Goal: Complete Application Form: Complete application form

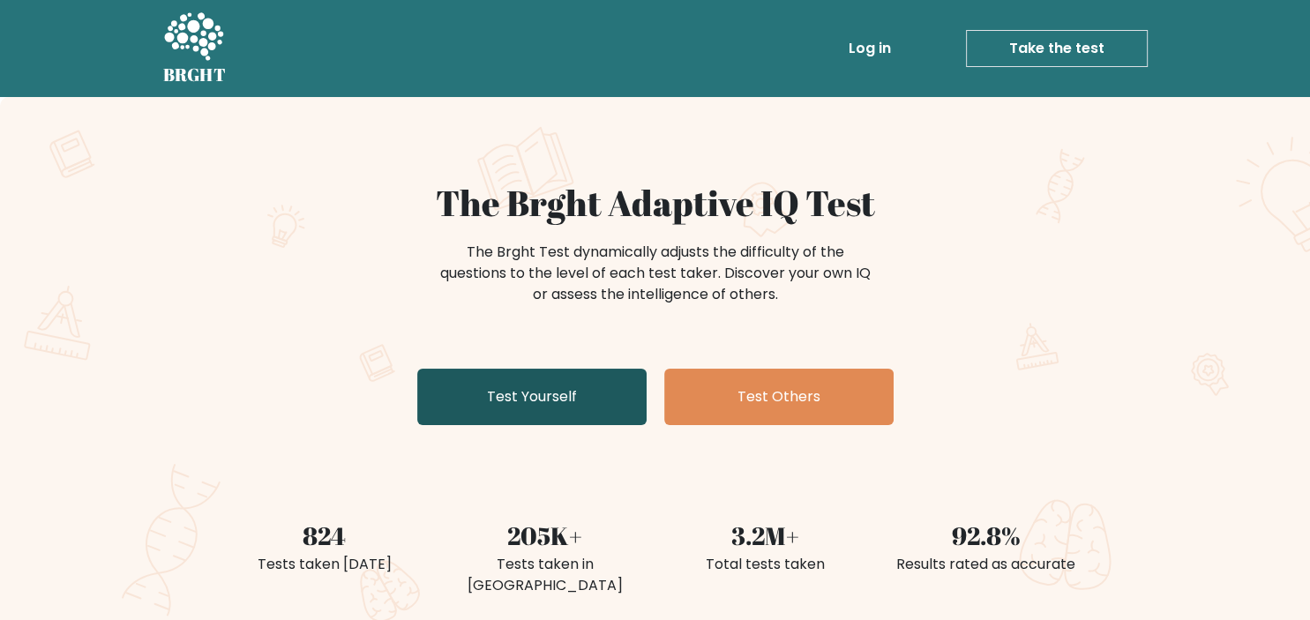
click at [471, 408] on link "Test Yourself" at bounding box center [531, 397] width 229 height 56
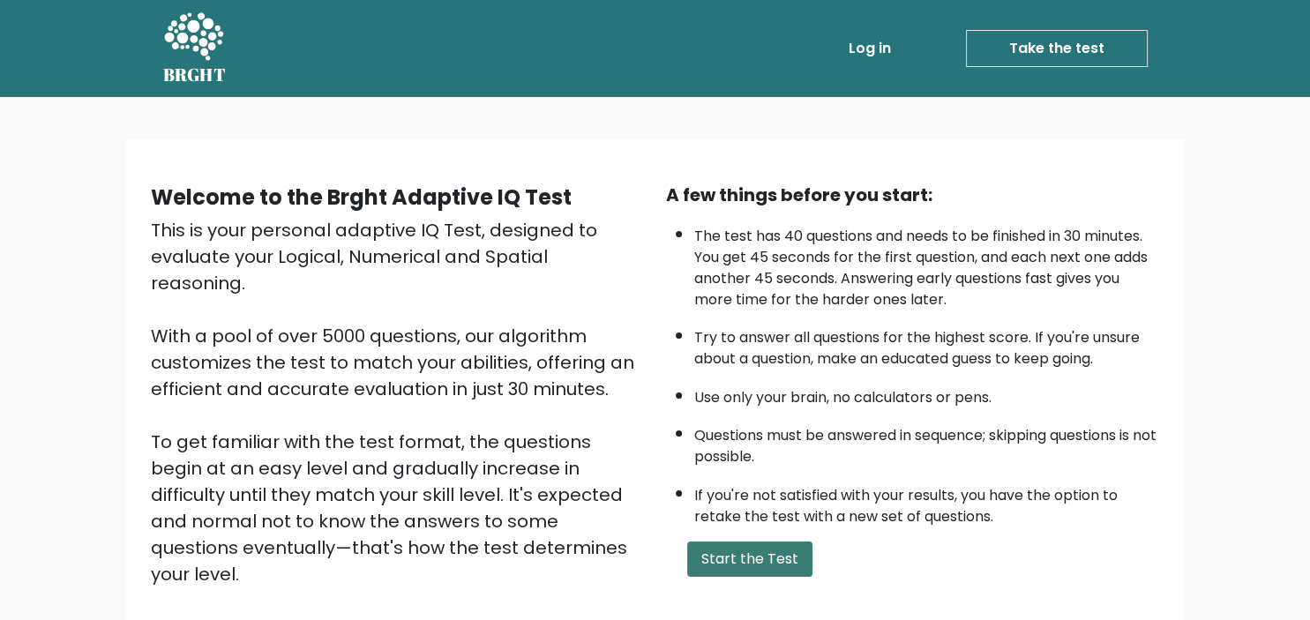
click at [775, 576] on button "Start the Test" at bounding box center [749, 559] width 125 height 35
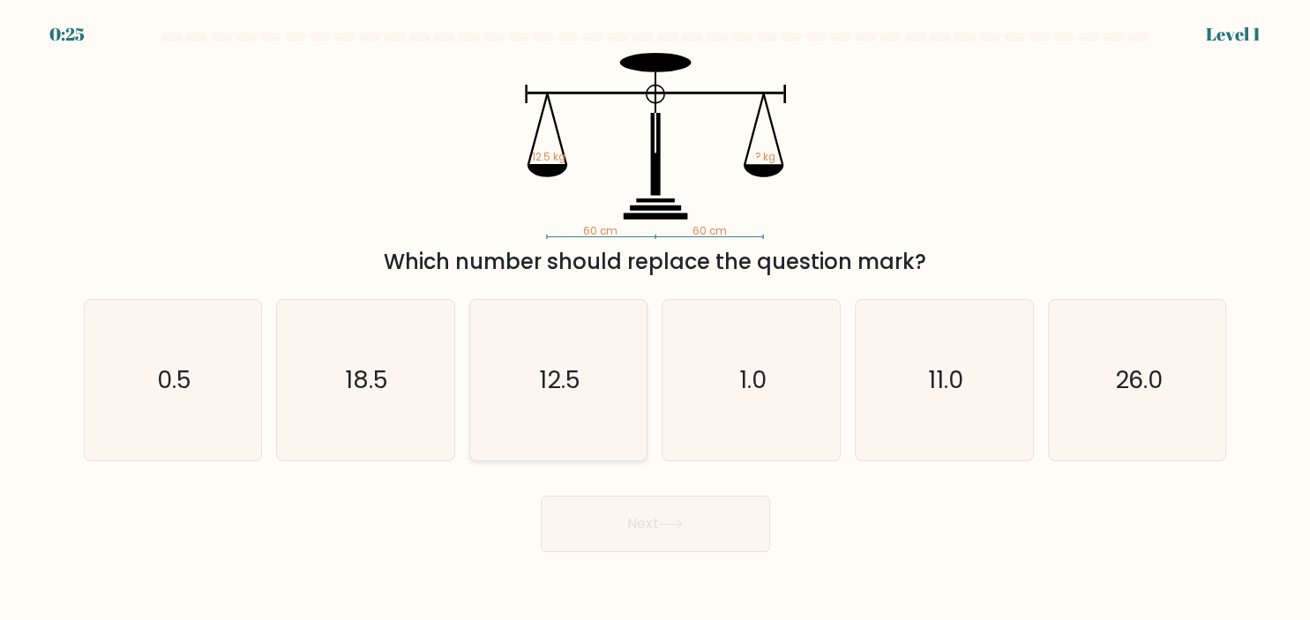
click at [562, 395] on icon "12.5" at bounding box center [558, 380] width 161 height 161
click at [656, 319] on input "c. 12.5" at bounding box center [656, 315] width 1 height 9
radio input "true"
click at [657, 533] on button "Next" at bounding box center [655, 524] width 229 height 56
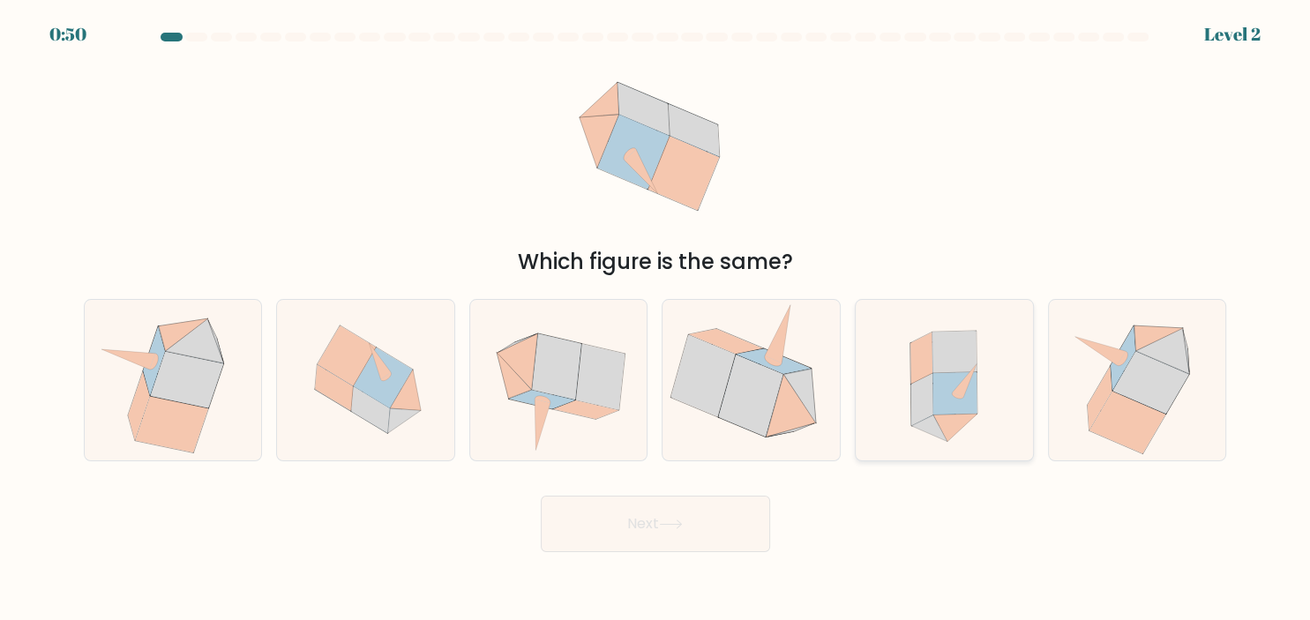
click at [973, 402] on icon at bounding box center [956, 393] width 44 height 42
click at [657, 319] on input "e." at bounding box center [656, 315] width 1 height 9
radio input "true"
click at [584, 394] on icon at bounding box center [600, 377] width 49 height 66
click at [656, 319] on input "c." at bounding box center [656, 315] width 1 height 9
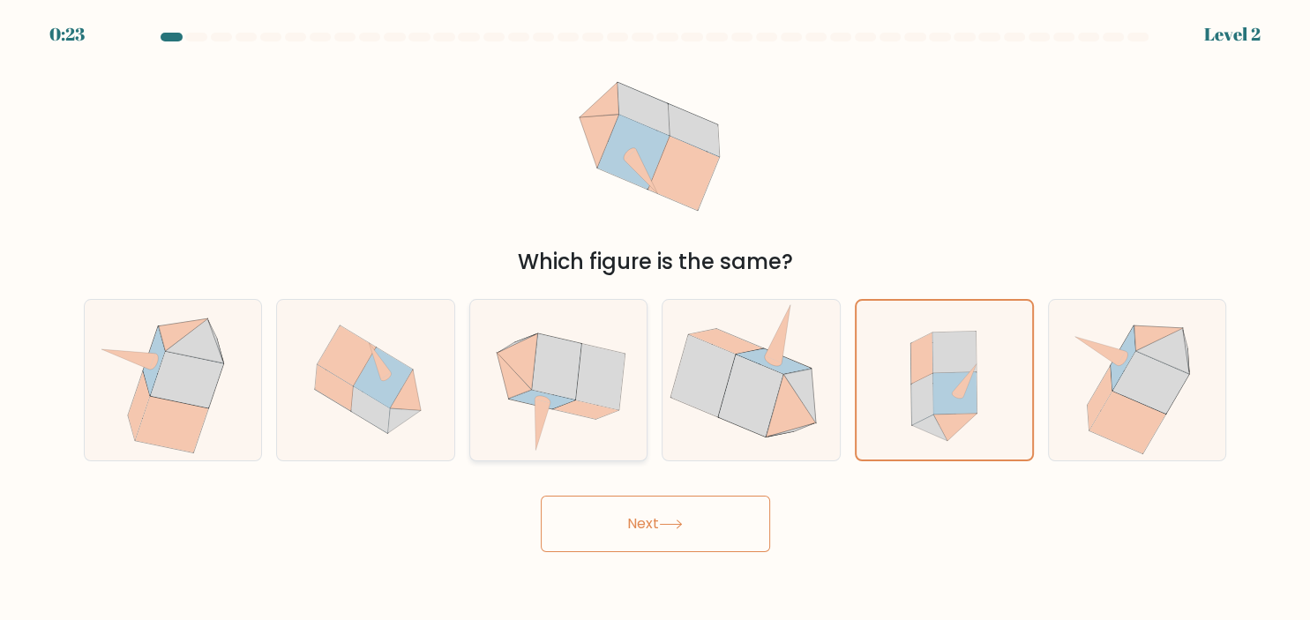
radio input "true"
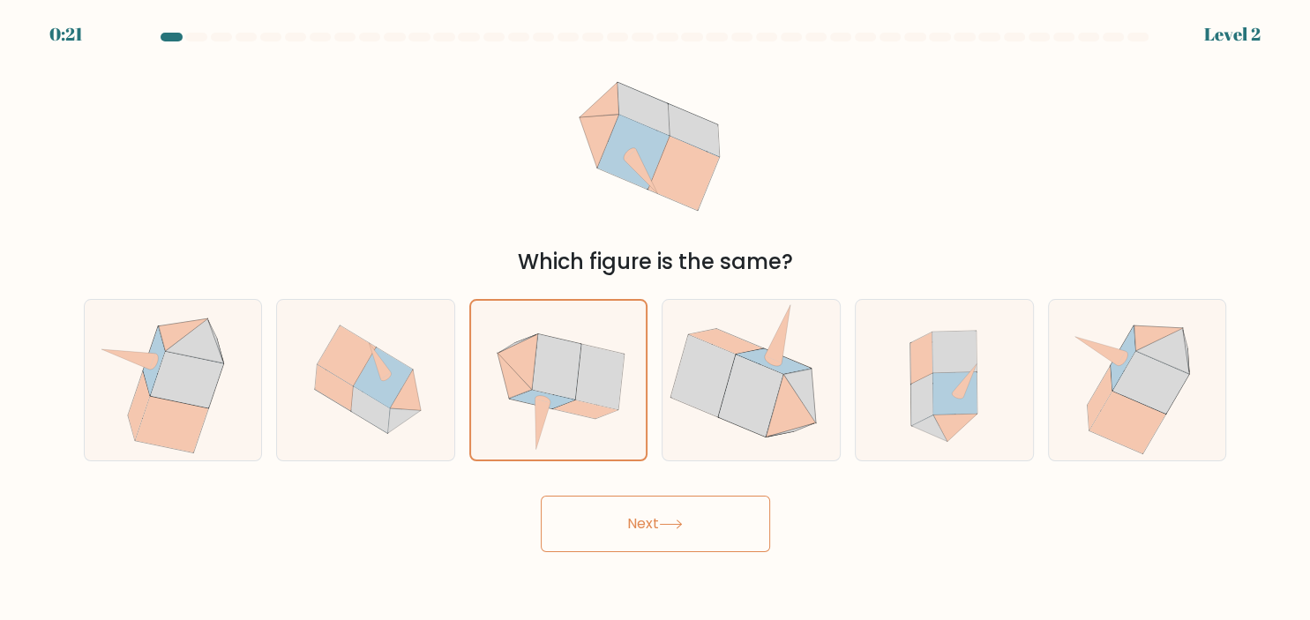
click at [648, 542] on button "Next" at bounding box center [655, 524] width 229 height 56
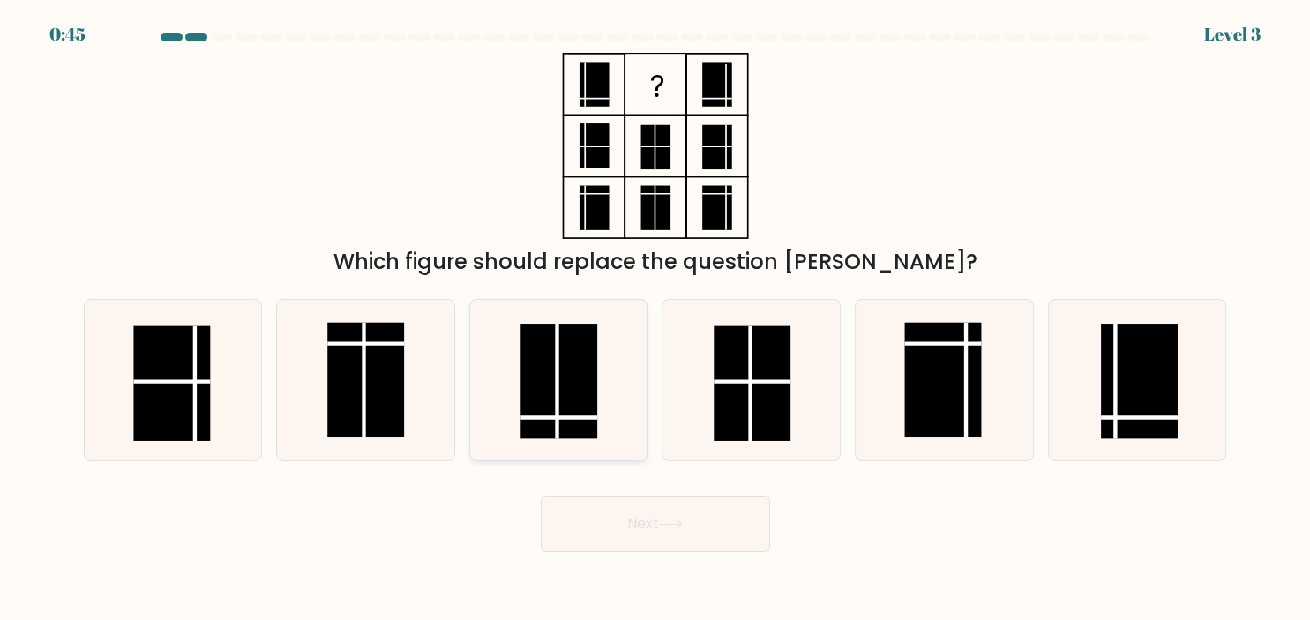
click at [558, 373] on line at bounding box center [558, 381] width 0 height 115
click at [656, 319] on input "c." at bounding box center [656, 315] width 1 height 9
radio input "true"
click at [669, 527] on icon at bounding box center [671, 525] width 24 height 10
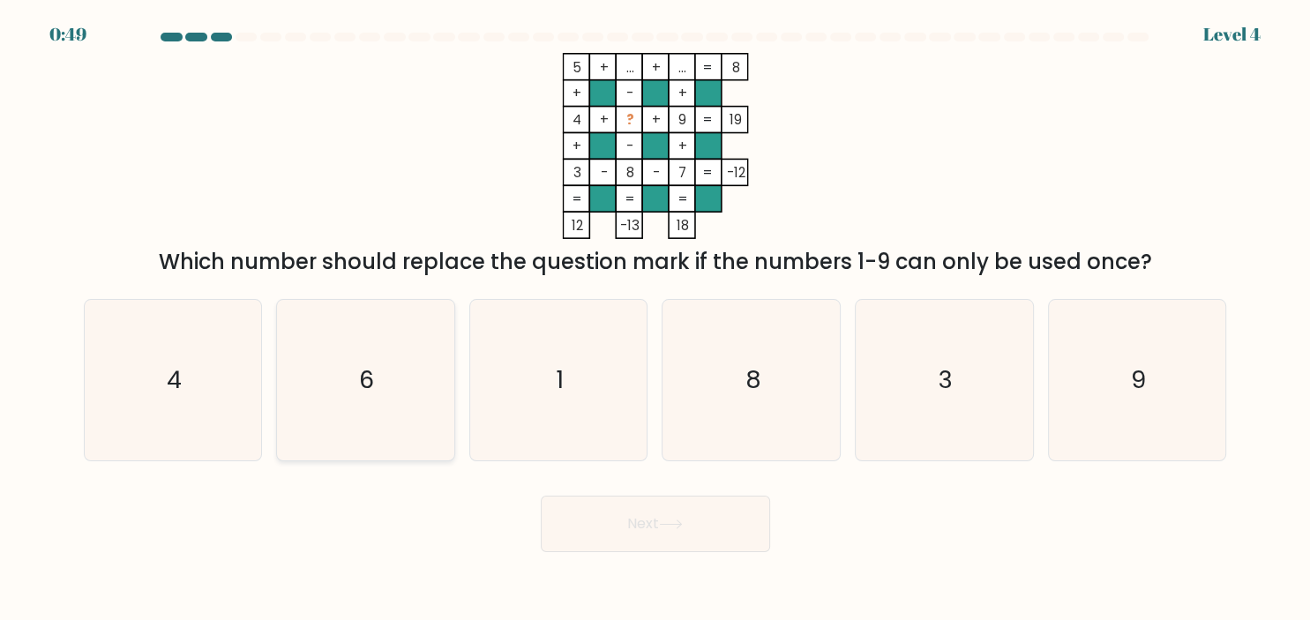
click at [370, 379] on text "6" at bounding box center [367, 380] width 15 height 34
click at [656, 319] on input "b. 6" at bounding box center [656, 315] width 1 height 9
radio input "true"
click at [630, 516] on button "Next" at bounding box center [655, 524] width 229 height 56
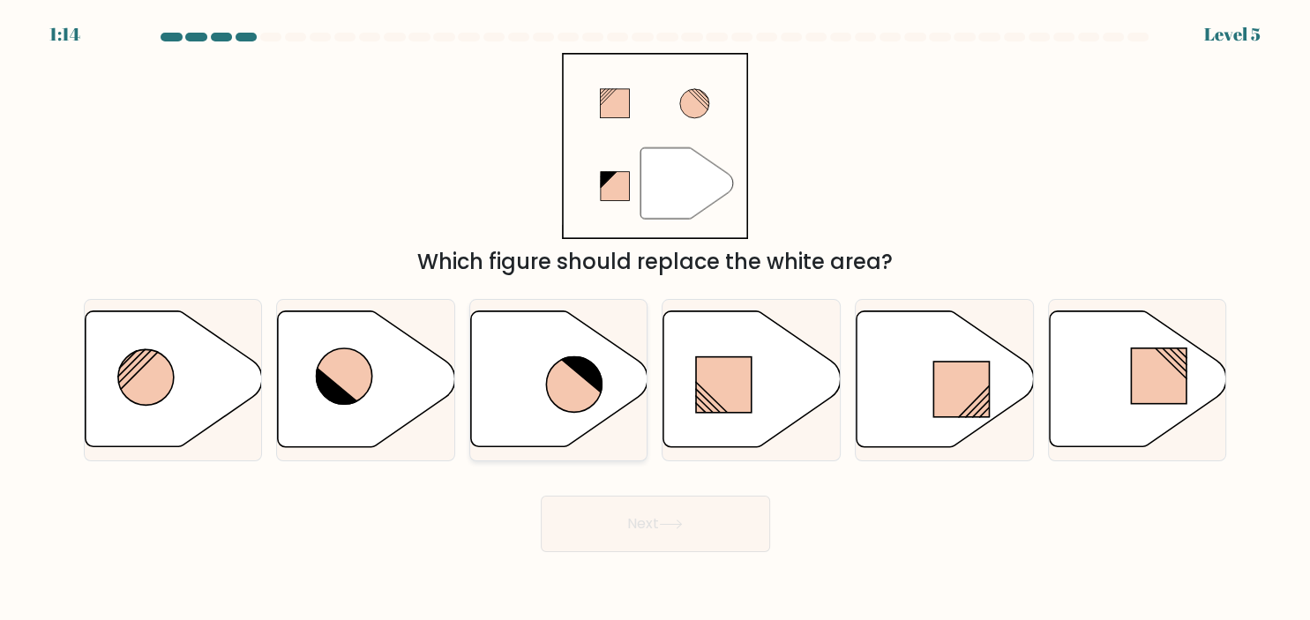
click at [587, 358] on icon at bounding box center [581, 373] width 44 height 41
click at [656, 319] on input "c." at bounding box center [656, 315] width 1 height 9
radio input "true"
click at [655, 522] on button "Next" at bounding box center [655, 524] width 229 height 56
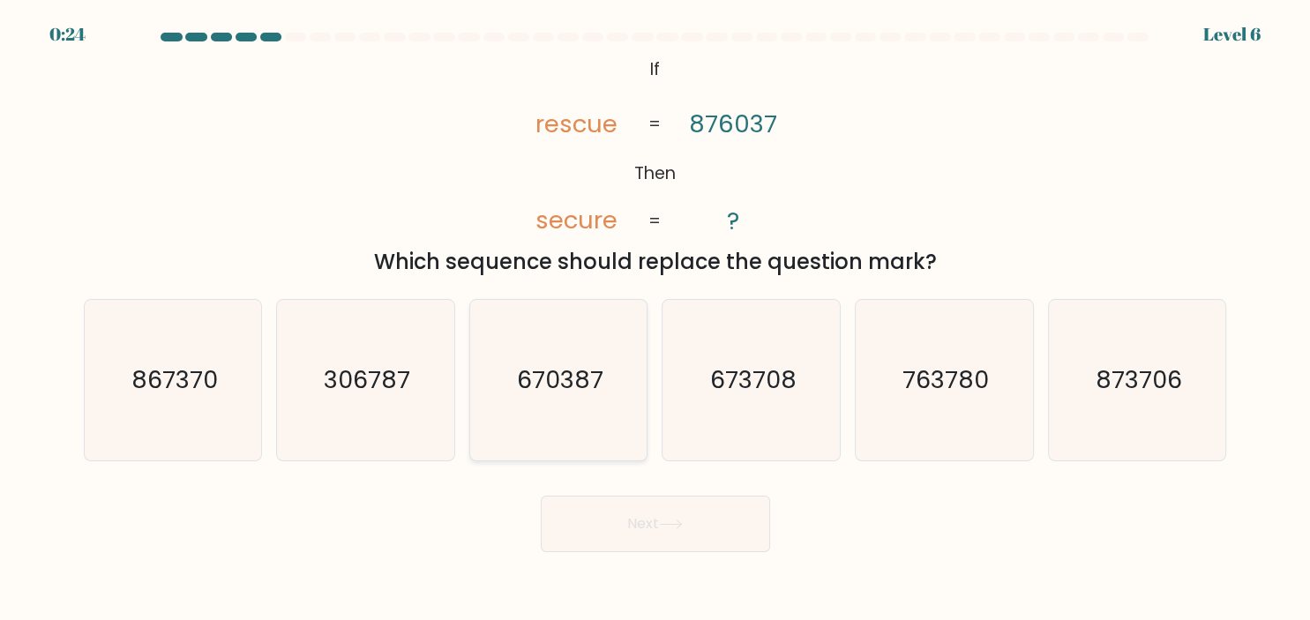
click at [536, 387] on text "670387" at bounding box center [560, 380] width 86 height 34
click at [656, 319] on input "c. 670387" at bounding box center [656, 315] width 1 height 9
radio input "true"
click at [634, 529] on button "Next" at bounding box center [655, 524] width 229 height 56
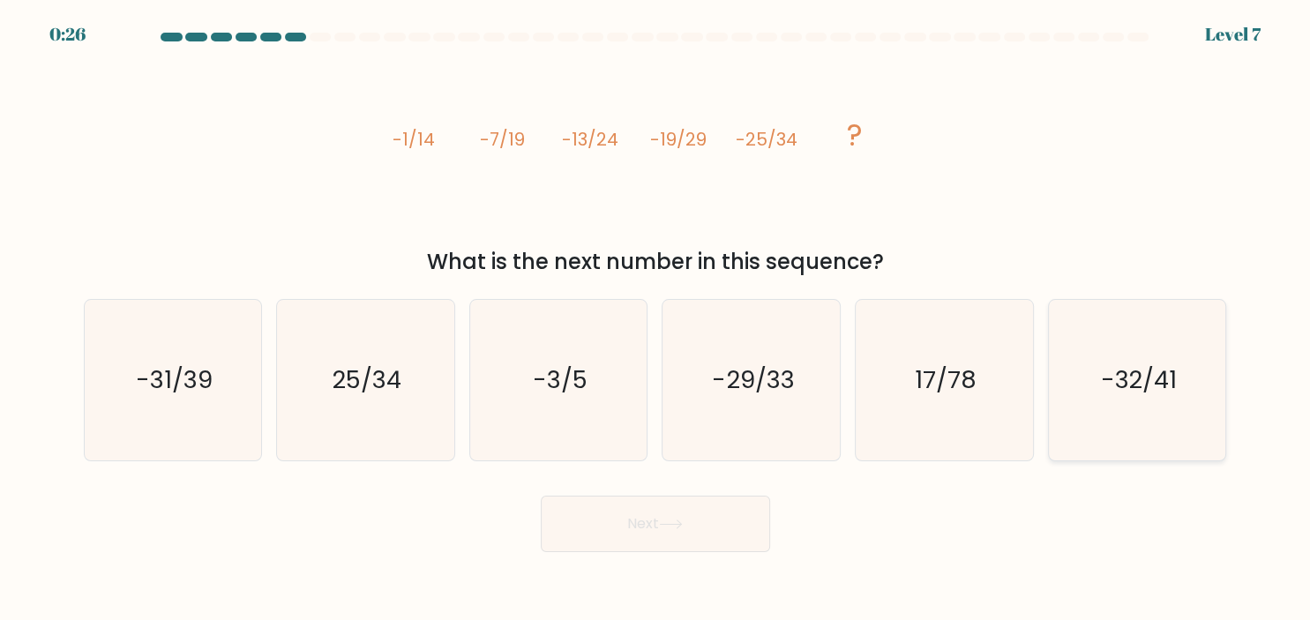
click at [1124, 400] on icon "-32/41" at bounding box center [1137, 380] width 161 height 161
click at [657, 319] on input "f. -32/41" at bounding box center [656, 315] width 1 height 9
radio input "true"
click at [715, 524] on button "Next" at bounding box center [655, 524] width 229 height 56
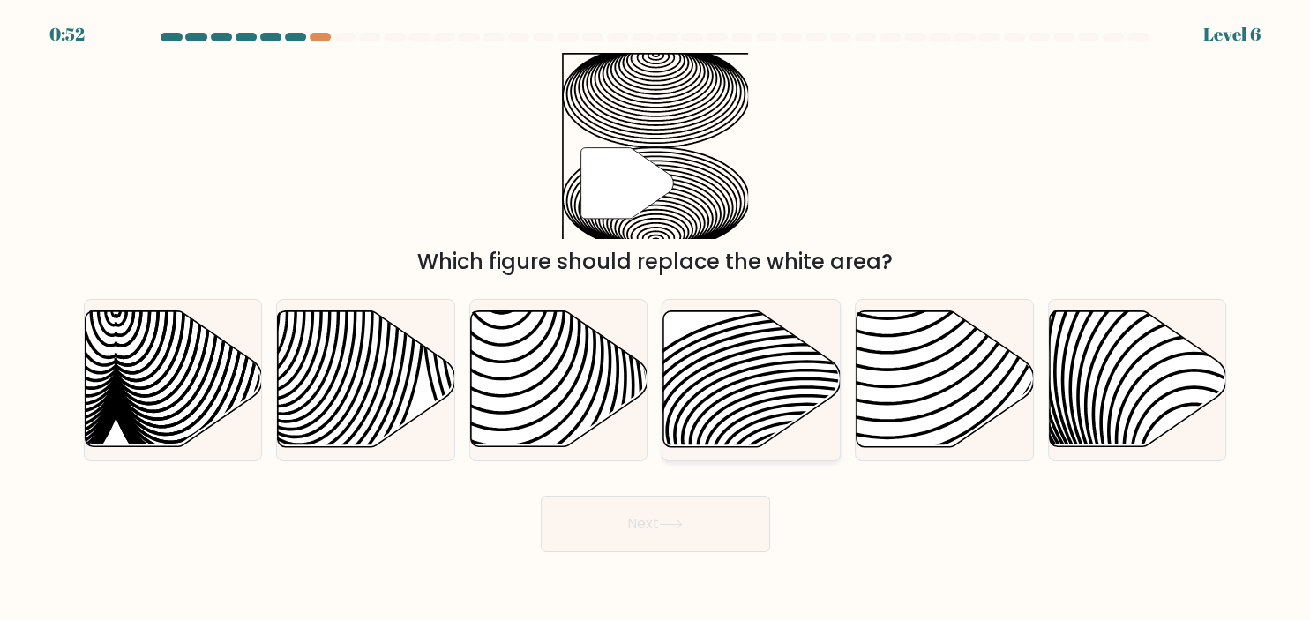
click at [740, 404] on icon at bounding box center [752, 379] width 177 height 136
click at [657, 319] on input "d." at bounding box center [656, 315] width 1 height 9
radio input "true"
click at [706, 506] on button "Next" at bounding box center [655, 524] width 229 height 56
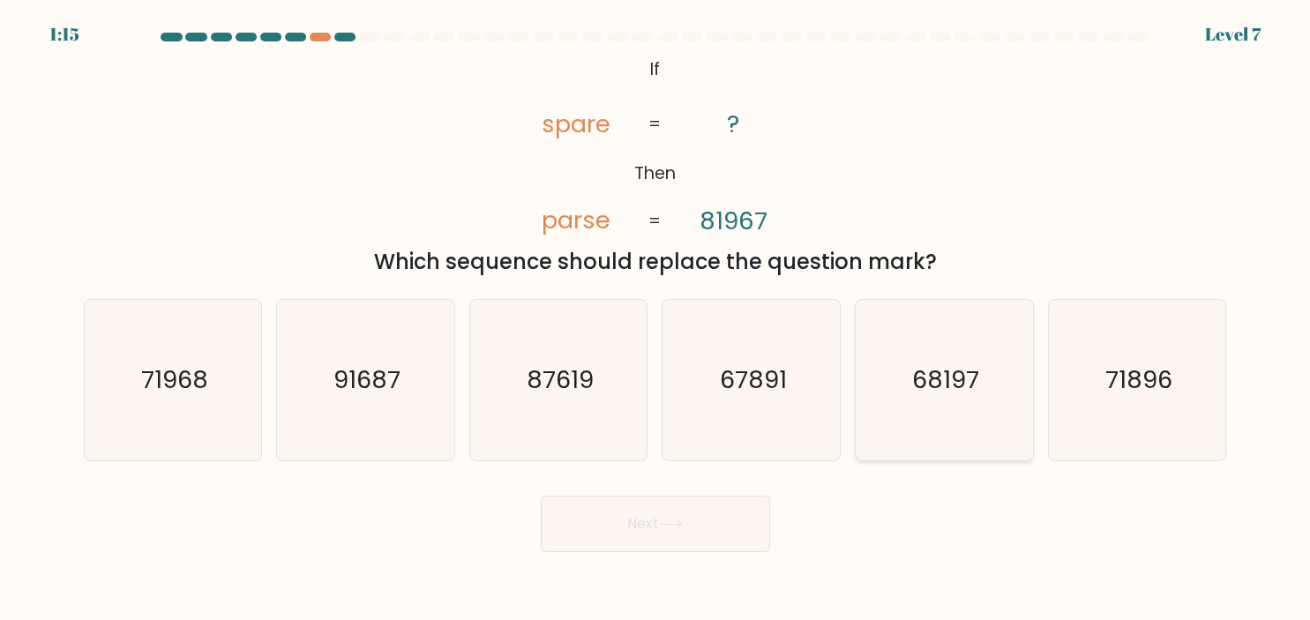
click at [942, 425] on icon "68197" at bounding box center [944, 380] width 161 height 161
click at [657, 319] on input "e. 68197" at bounding box center [656, 315] width 1 height 9
radio input "true"
click at [703, 545] on button "Next" at bounding box center [655, 524] width 229 height 56
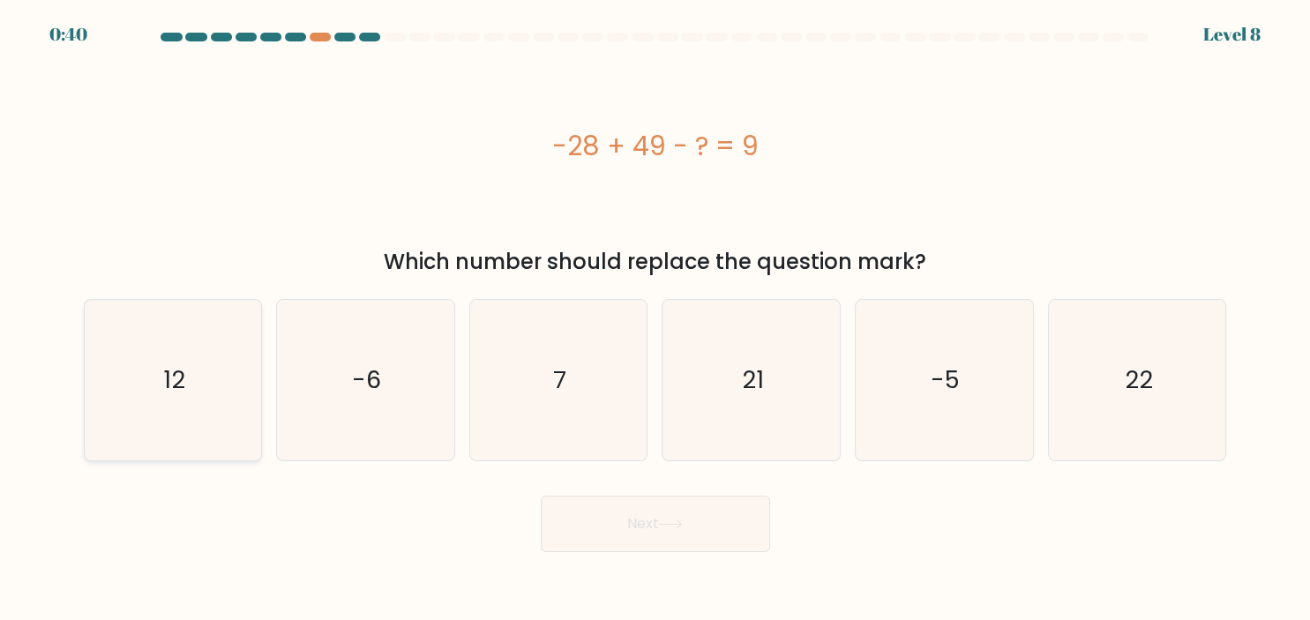
click at [176, 367] on text "12" at bounding box center [174, 380] width 22 height 34
click at [656, 319] on input "a. 12" at bounding box center [656, 315] width 1 height 9
radio input "true"
click at [590, 508] on button "Next" at bounding box center [655, 524] width 229 height 56
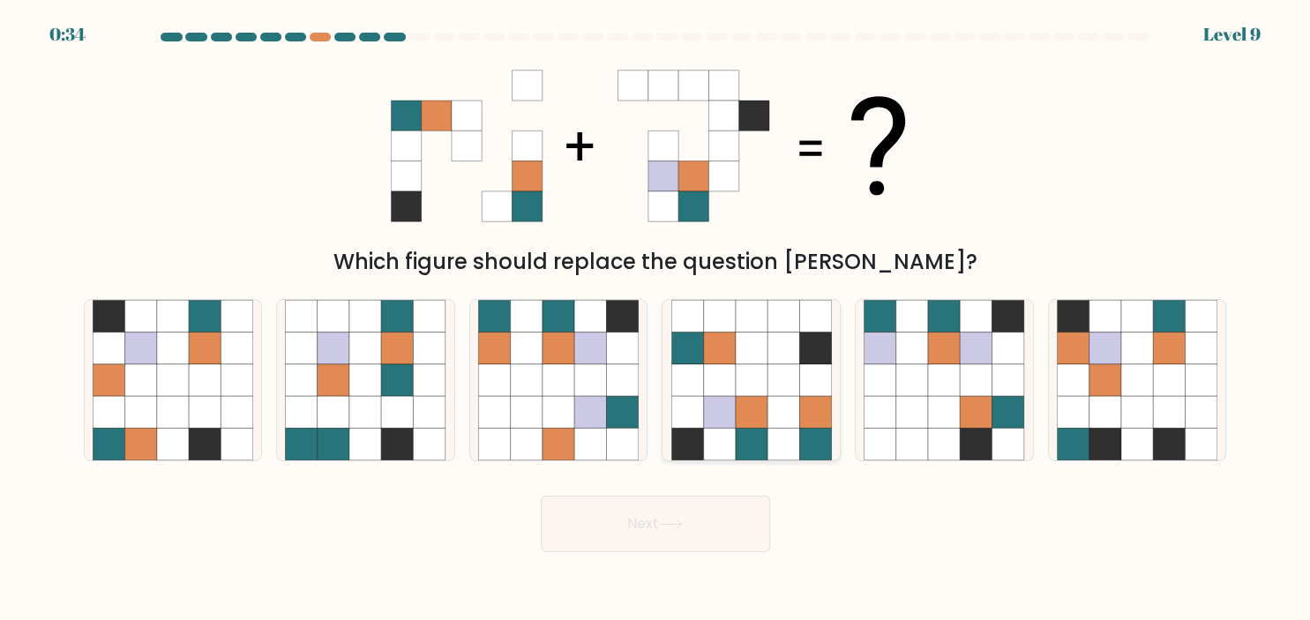
click at [799, 400] on icon at bounding box center [784, 412] width 32 height 32
click at [657, 319] on input "d." at bounding box center [656, 315] width 1 height 9
radio input "true"
click at [704, 538] on button "Next" at bounding box center [655, 524] width 229 height 56
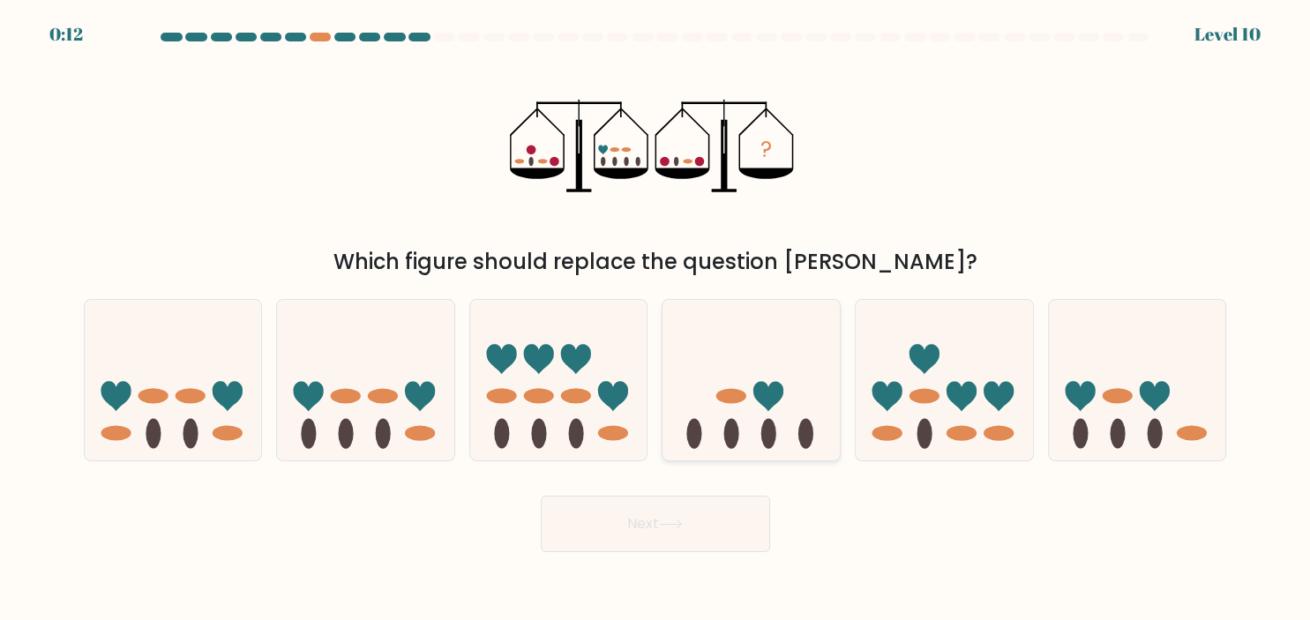
click at [784, 389] on icon at bounding box center [751, 380] width 177 height 146
click at [657, 319] on input "d." at bounding box center [656, 315] width 1 height 9
radio input "true"
click at [683, 534] on button "Next" at bounding box center [655, 524] width 229 height 56
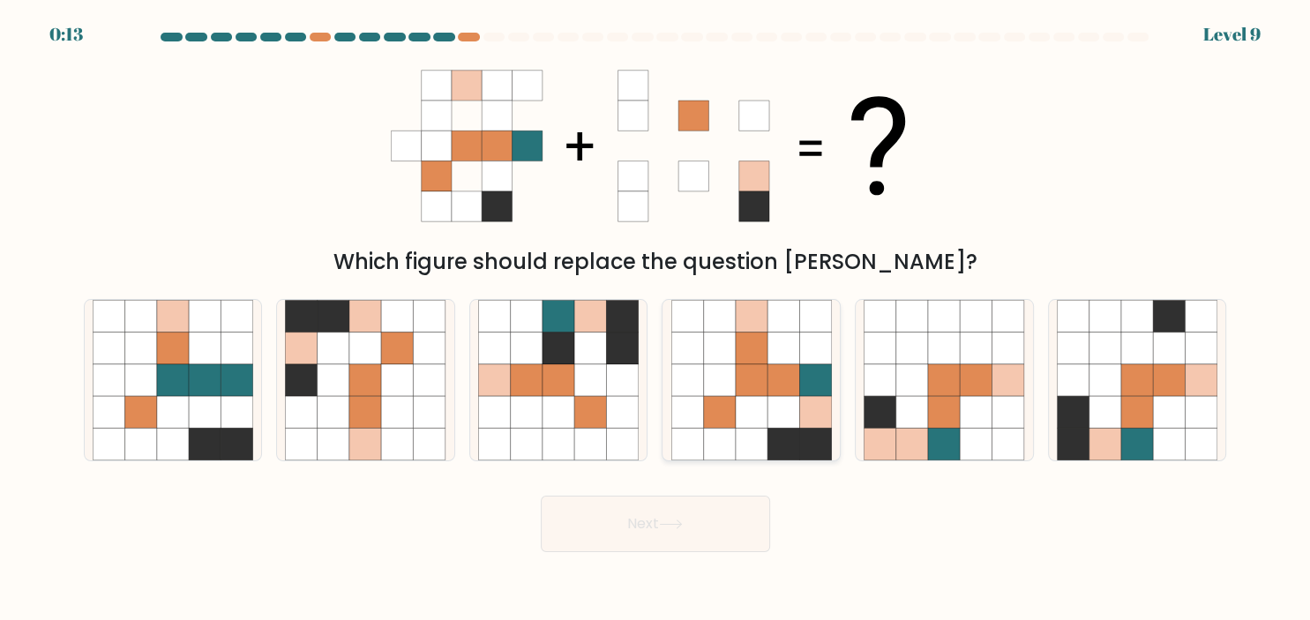
click at [814, 413] on icon at bounding box center [815, 412] width 32 height 32
click at [657, 319] on input "d." at bounding box center [656, 315] width 1 height 9
radio input "true"
click at [702, 528] on button "Next" at bounding box center [655, 524] width 229 height 56
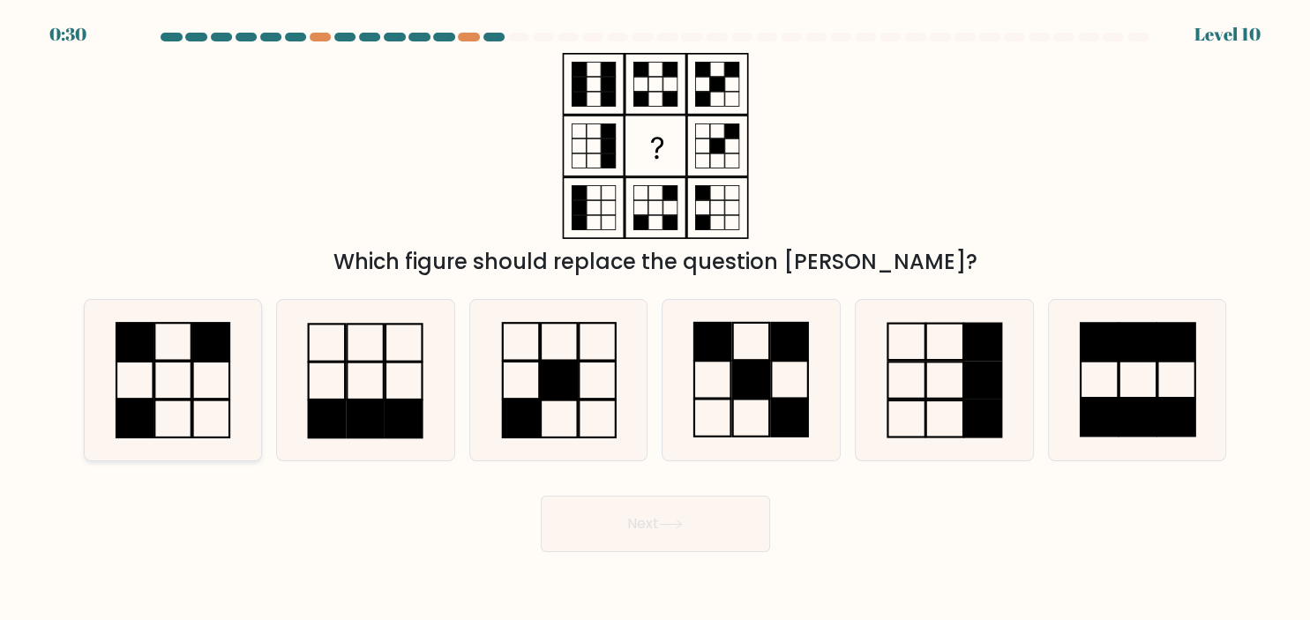
click at [188, 379] on icon at bounding box center [173, 380] width 161 height 161
click at [656, 319] on input "a." at bounding box center [656, 315] width 1 height 9
radio input "true"
click at [617, 510] on button "Next" at bounding box center [655, 524] width 229 height 56
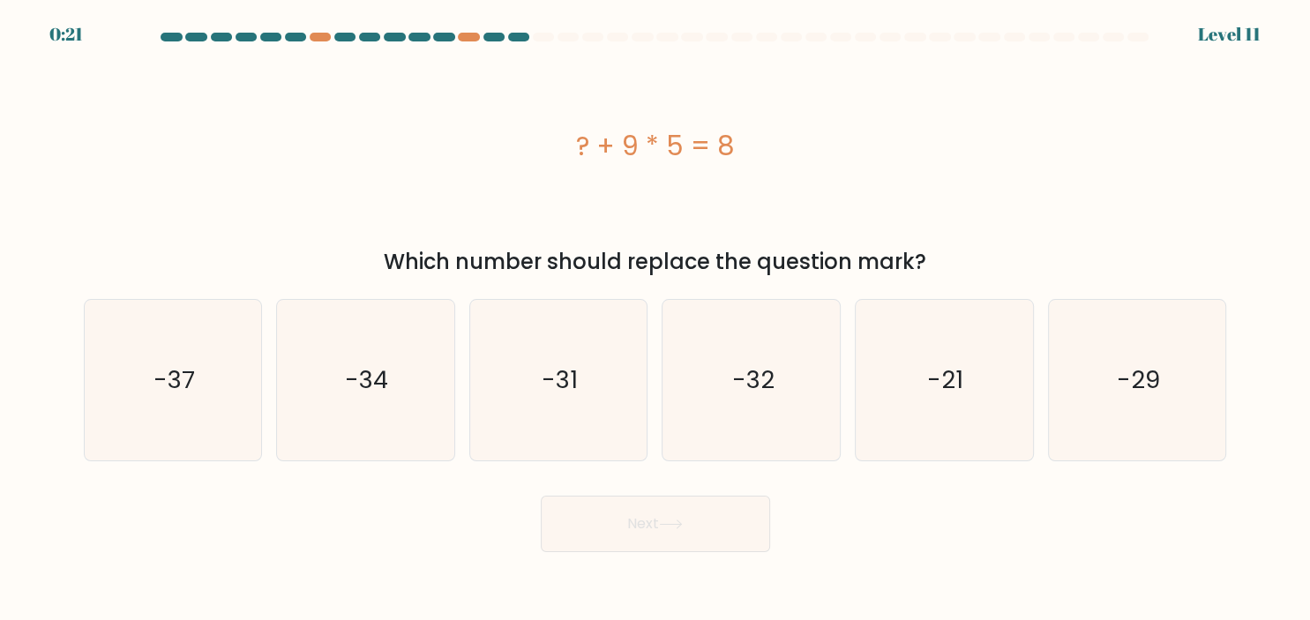
click at [171, 184] on div "? + 9 * 5 = 8" at bounding box center [656, 146] width 1144 height 186
click at [992, 402] on icon "-21" at bounding box center [944, 380] width 161 height 161
click at [657, 319] on input "e. -21" at bounding box center [656, 315] width 1 height 9
radio input "true"
click at [674, 518] on button "Next" at bounding box center [655, 524] width 229 height 56
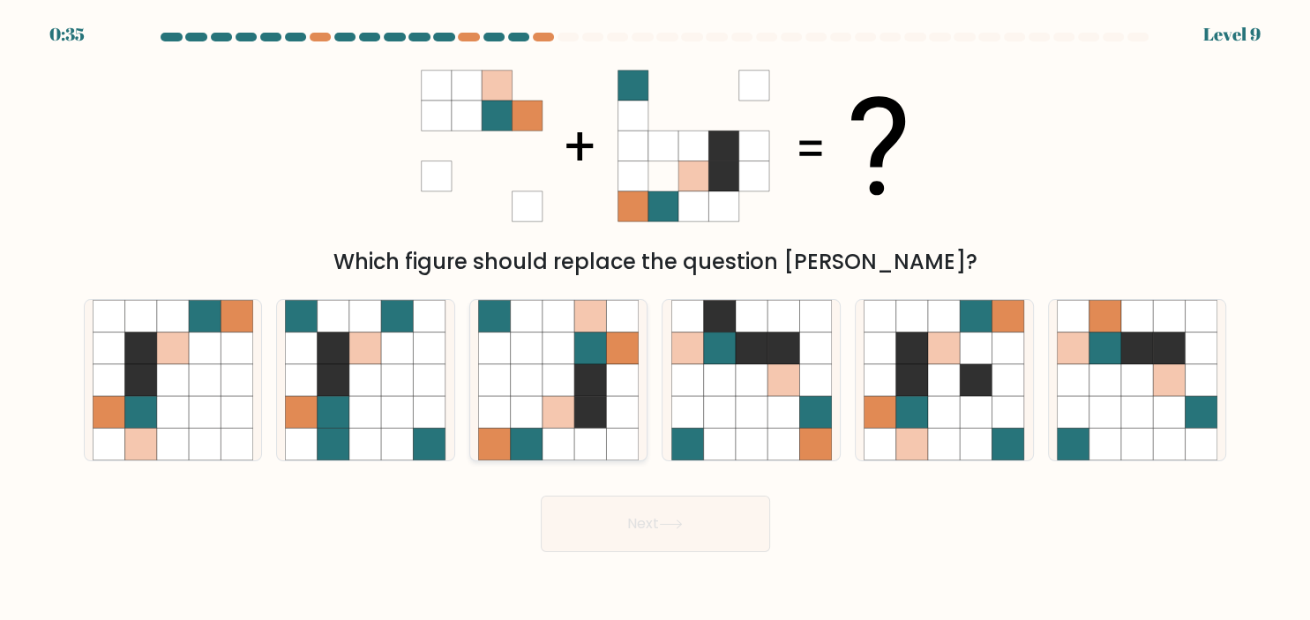
click at [567, 363] on icon at bounding box center [559, 349] width 32 height 32
click at [656, 319] on input "c." at bounding box center [656, 315] width 1 height 9
radio input "true"
click at [723, 517] on button "Next" at bounding box center [655, 524] width 229 height 56
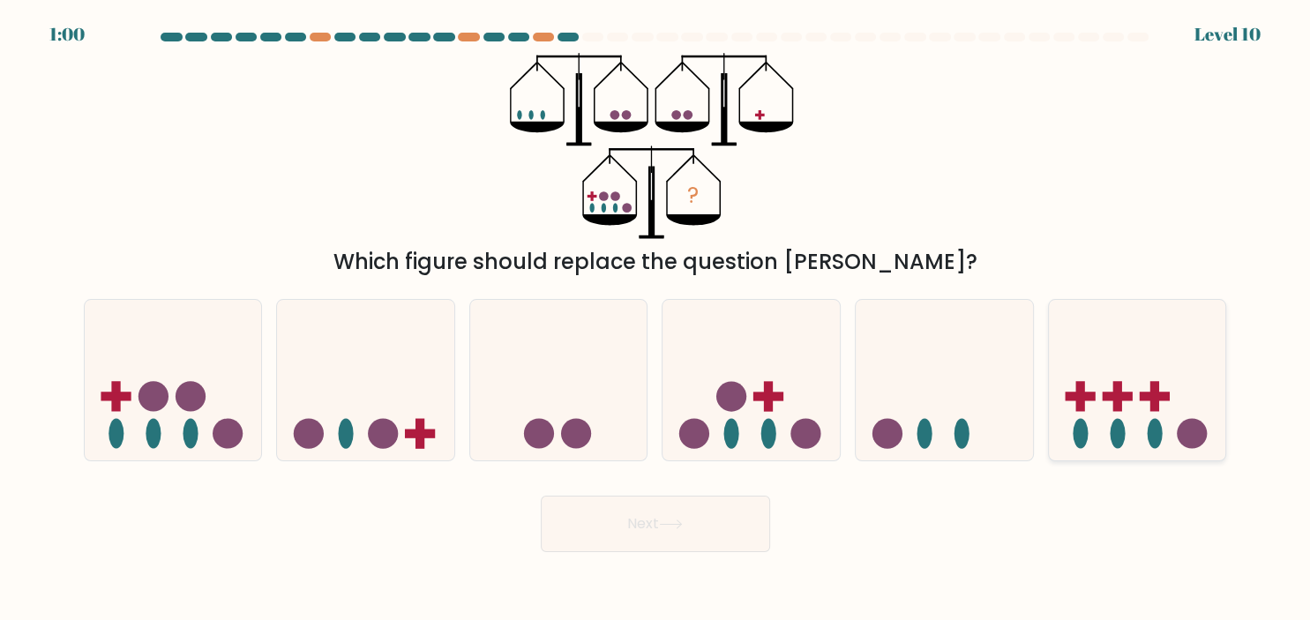
click at [1133, 377] on icon at bounding box center [1137, 380] width 177 height 146
click at [657, 319] on input "f." at bounding box center [656, 315] width 1 height 9
radio input "true"
click at [675, 525] on icon at bounding box center [670, 525] width 21 height 8
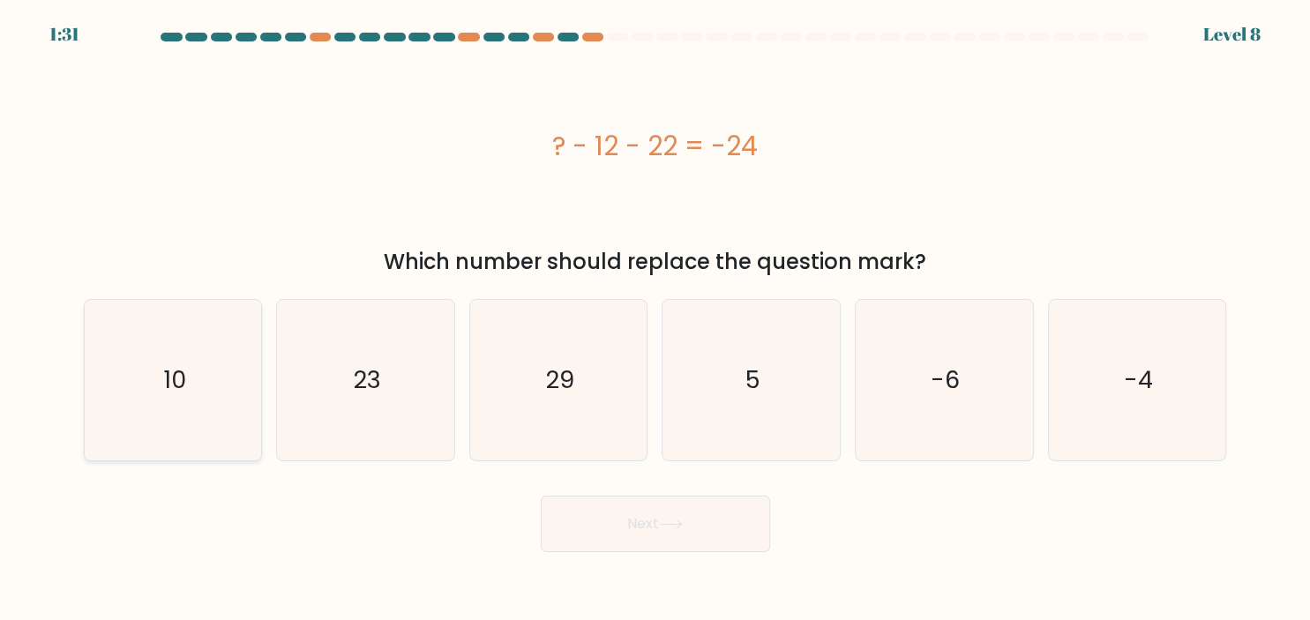
click at [214, 408] on icon "10" at bounding box center [173, 380] width 161 height 161
click at [656, 319] on input "a. 10" at bounding box center [656, 315] width 1 height 9
radio input "true"
click at [717, 521] on button "Next" at bounding box center [655, 524] width 229 height 56
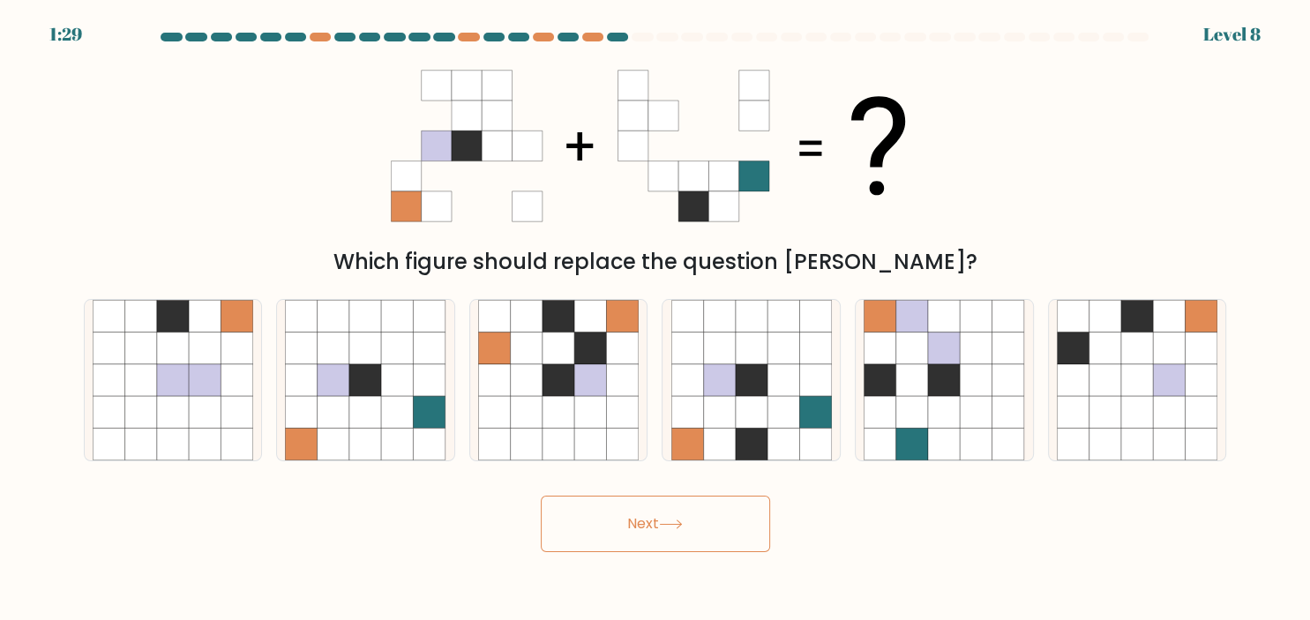
click at [717, 521] on button "Next" at bounding box center [655, 524] width 229 height 56
click at [930, 431] on icon at bounding box center [944, 444] width 32 height 32
click at [657, 319] on input "e." at bounding box center [656, 315] width 1 height 9
radio input "true"
click at [688, 524] on button "Next" at bounding box center [655, 524] width 229 height 56
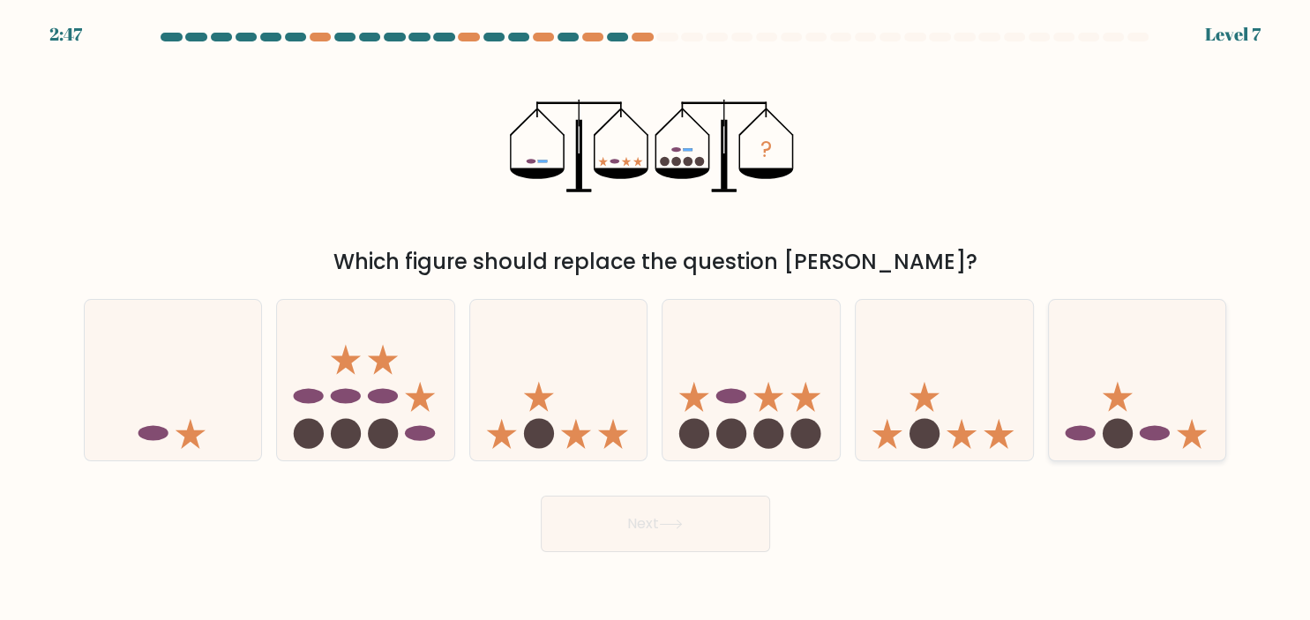
click at [1132, 398] on icon at bounding box center [1137, 380] width 177 height 146
click at [657, 319] on input "f." at bounding box center [656, 315] width 1 height 9
radio input "true"
click at [632, 529] on button "Next" at bounding box center [655, 524] width 229 height 56
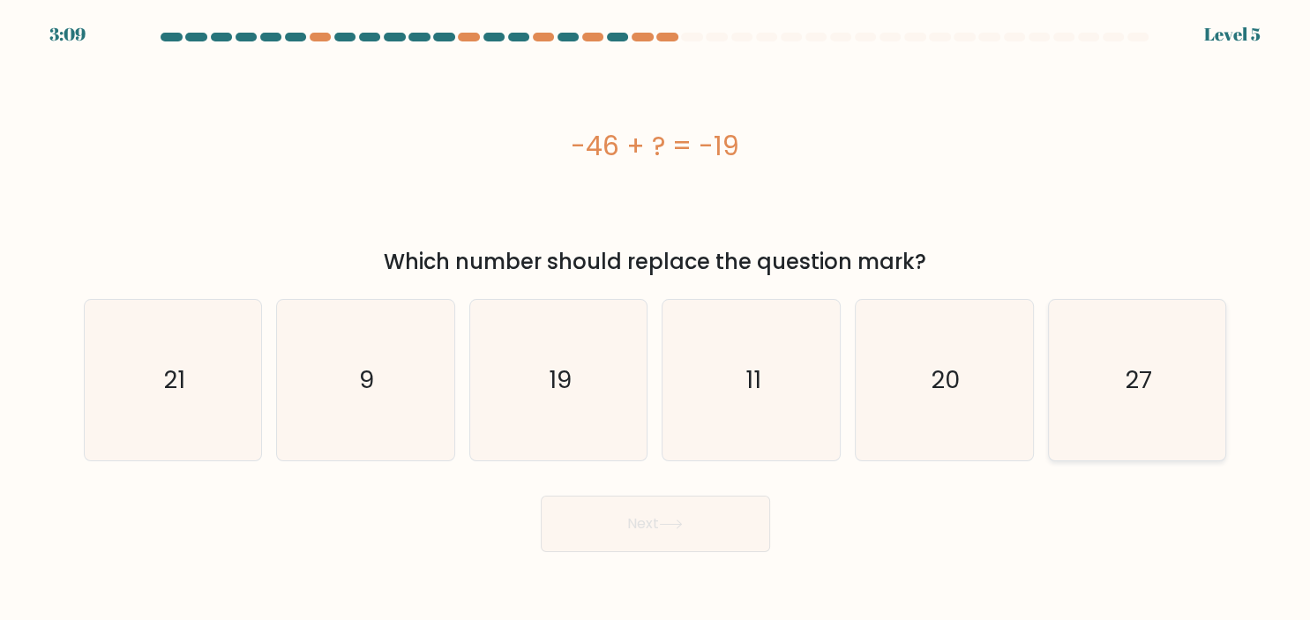
click at [1169, 398] on icon "27" at bounding box center [1137, 380] width 161 height 161
click at [657, 319] on input "f. 27" at bounding box center [656, 315] width 1 height 9
radio input "true"
click at [693, 538] on button "Next" at bounding box center [655, 524] width 229 height 56
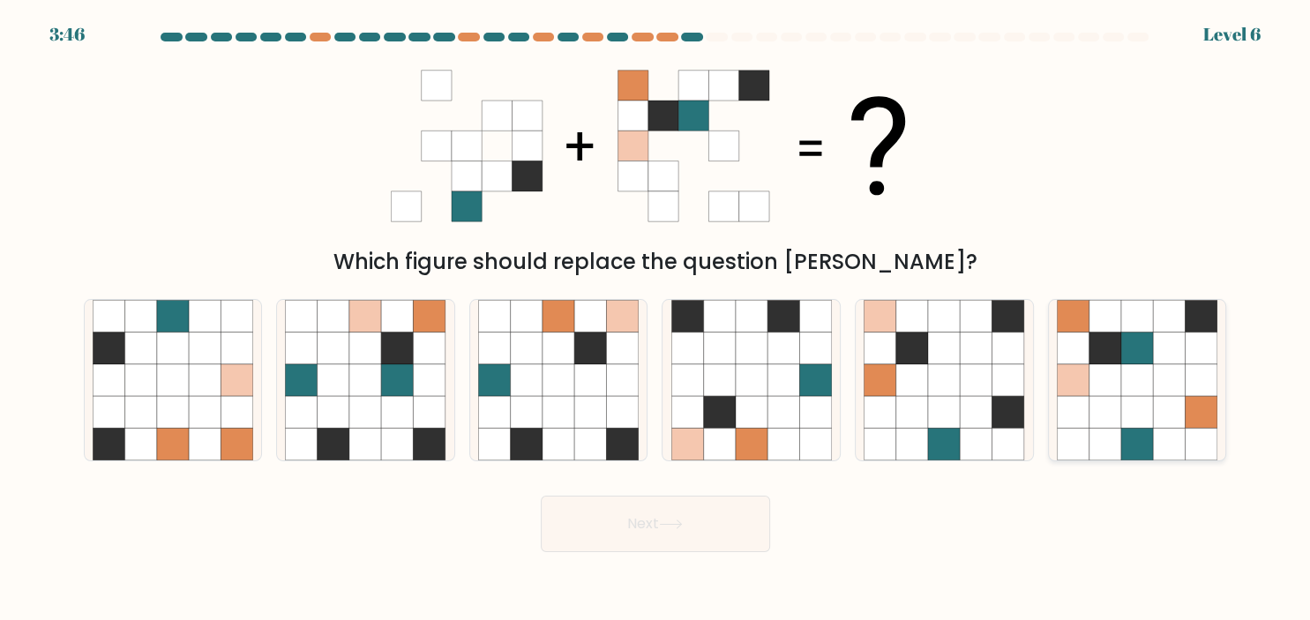
click at [1164, 391] on icon at bounding box center [1169, 380] width 32 height 32
click at [657, 319] on input "f." at bounding box center [656, 315] width 1 height 9
radio input "true"
click at [714, 507] on button "Next" at bounding box center [655, 524] width 229 height 56
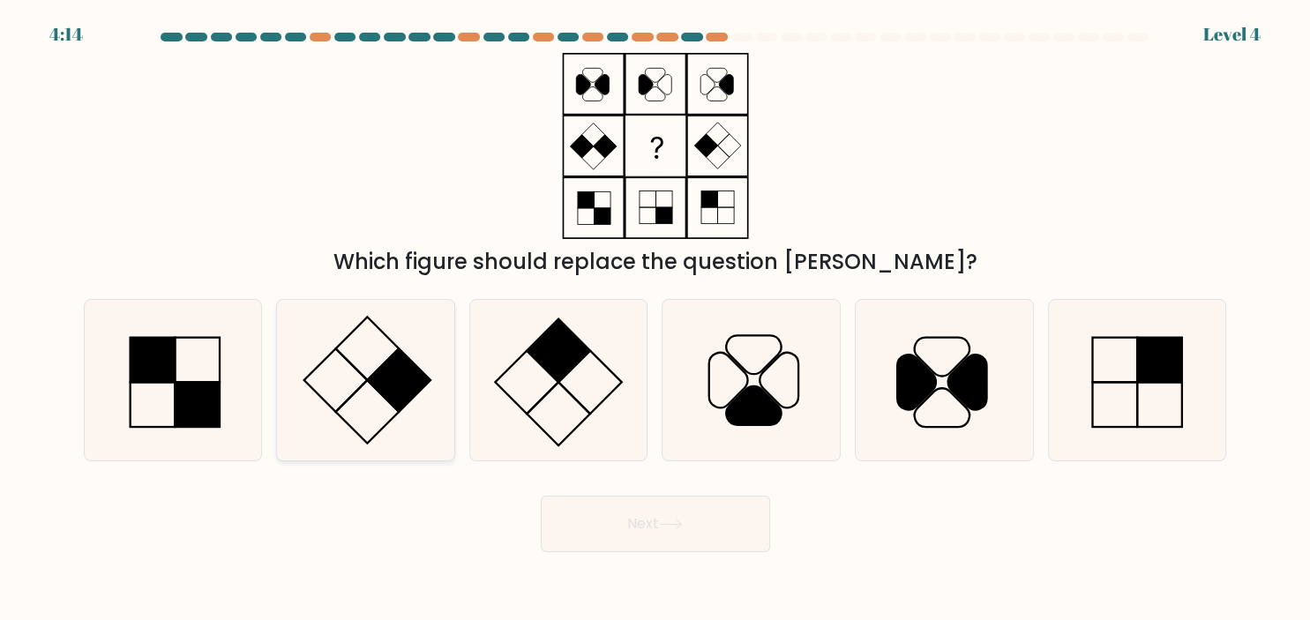
click at [390, 379] on rect at bounding box center [400, 381] width 64 height 64
click at [656, 319] on input "b." at bounding box center [656, 315] width 1 height 9
radio input "true"
click at [642, 515] on button "Next" at bounding box center [655, 524] width 229 height 56
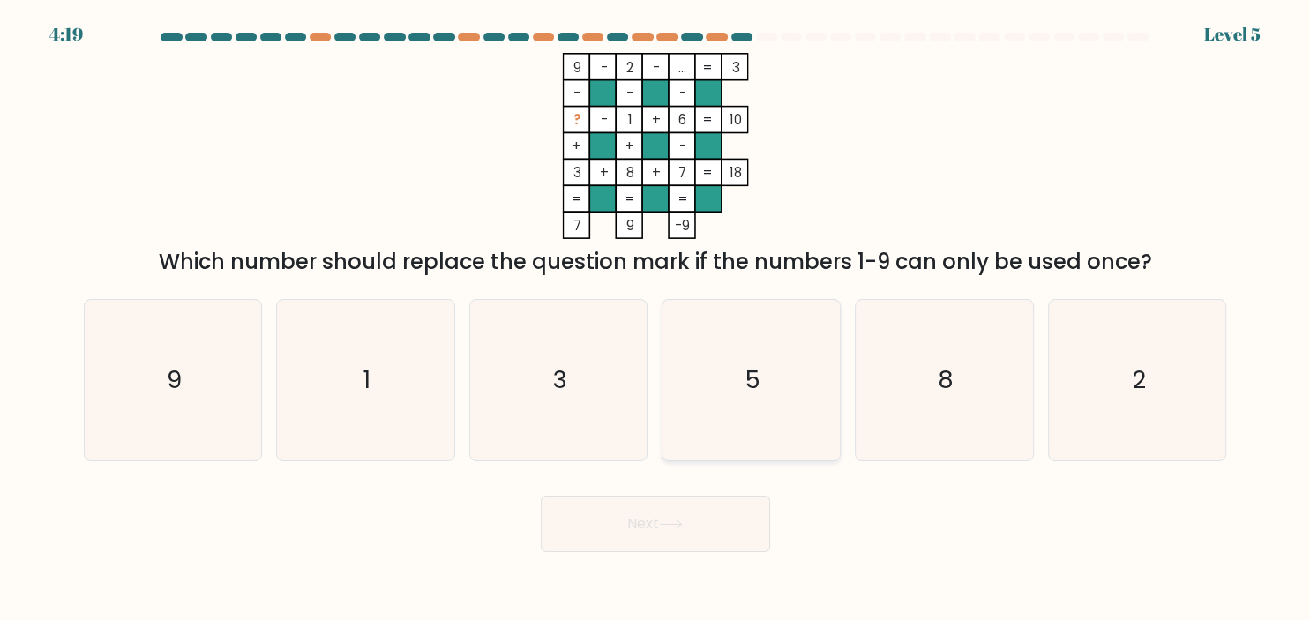
click at [716, 416] on icon "5" at bounding box center [752, 380] width 161 height 161
click at [657, 319] on input "d. 5" at bounding box center [656, 315] width 1 height 9
radio input "true"
click at [711, 530] on button "Next" at bounding box center [655, 524] width 229 height 56
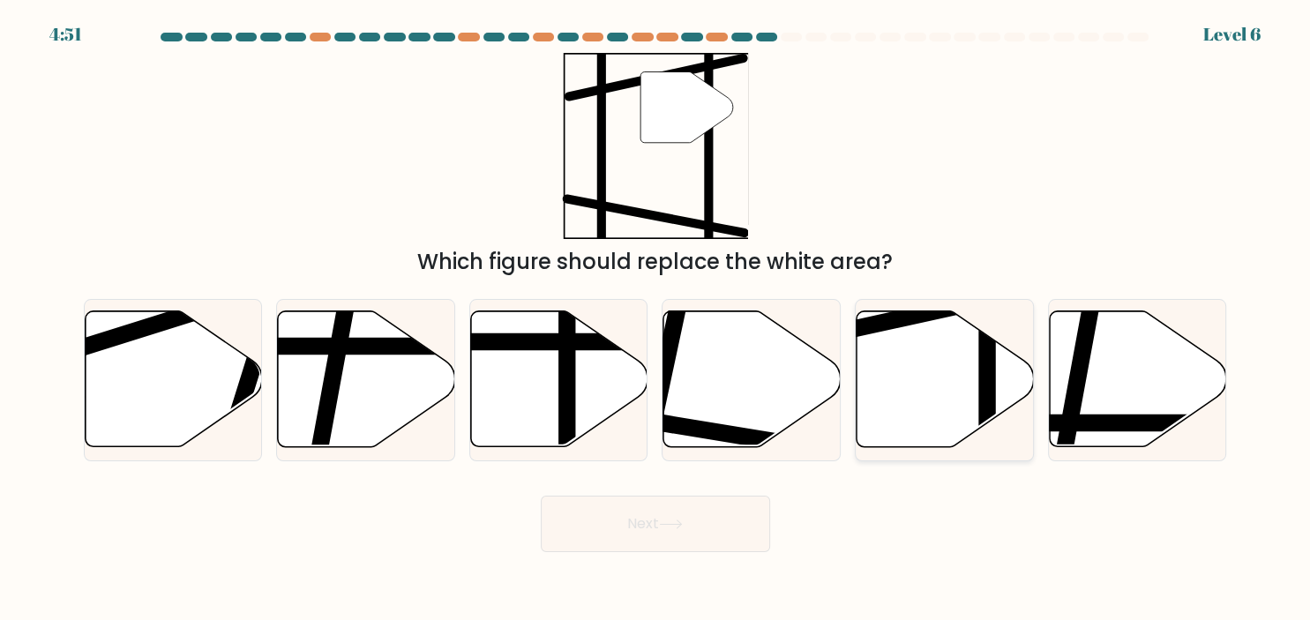
click at [927, 401] on icon at bounding box center [945, 379] width 177 height 136
click at [657, 319] on input "e." at bounding box center [656, 315] width 1 height 9
radio input "true"
click at [707, 530] on button "Next" at bounding box center [655, 524] width 229 height 56
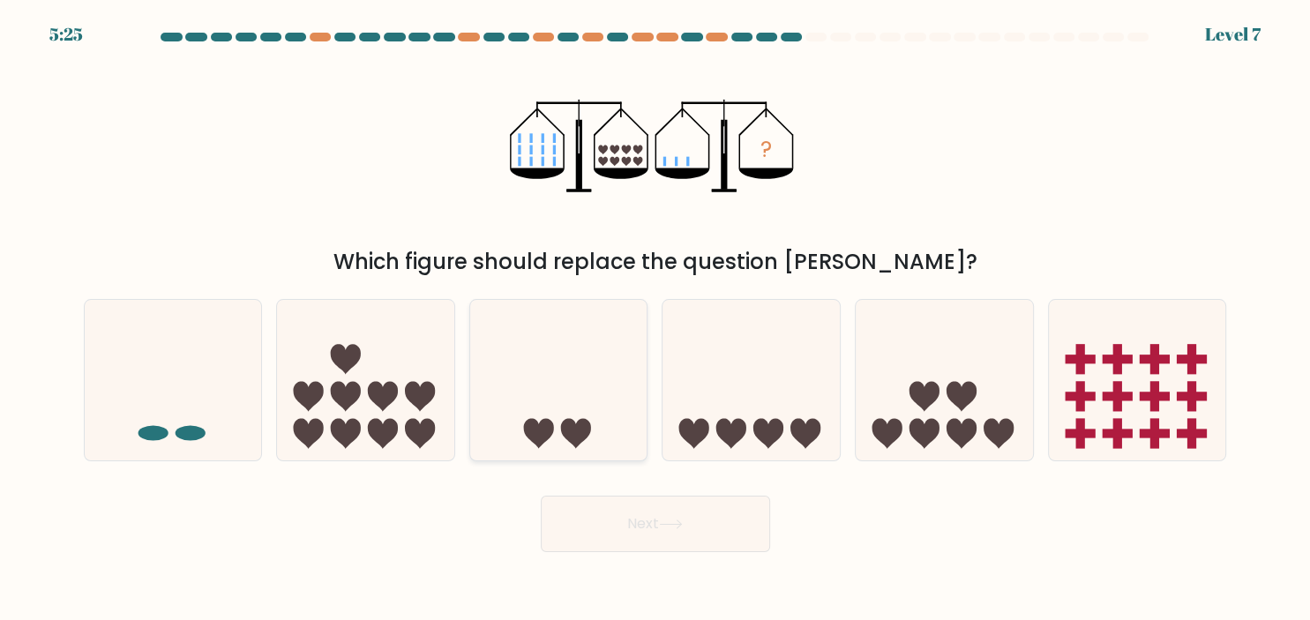
click at [618, 423] on icon at bounding box center [558, 380] width 177 height 146
click at [656, 319] on input "c." at bounding box center [656, 315] width 1 height 9
radio input "true"
click at [630, 527] on button "Next" at bounding box center [655, 524] width 229 height 56
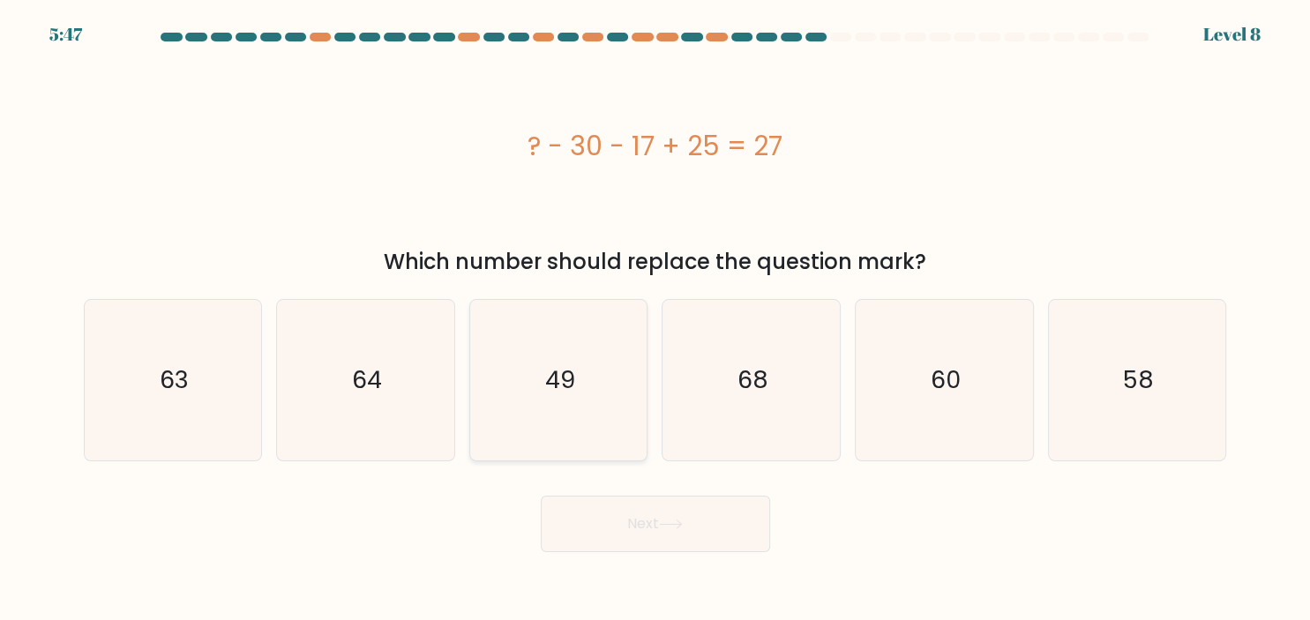
click at [601, 398] on icon "49" at bounding box center [558, 380] width 161 height 161
click at [656, 319] on input "c. 49" at bounding box center [656, 315] width 1 height 9
radio input "true"
click at [674, 532] on button "Next" at bounding box center [655, 524] width 229 height 56
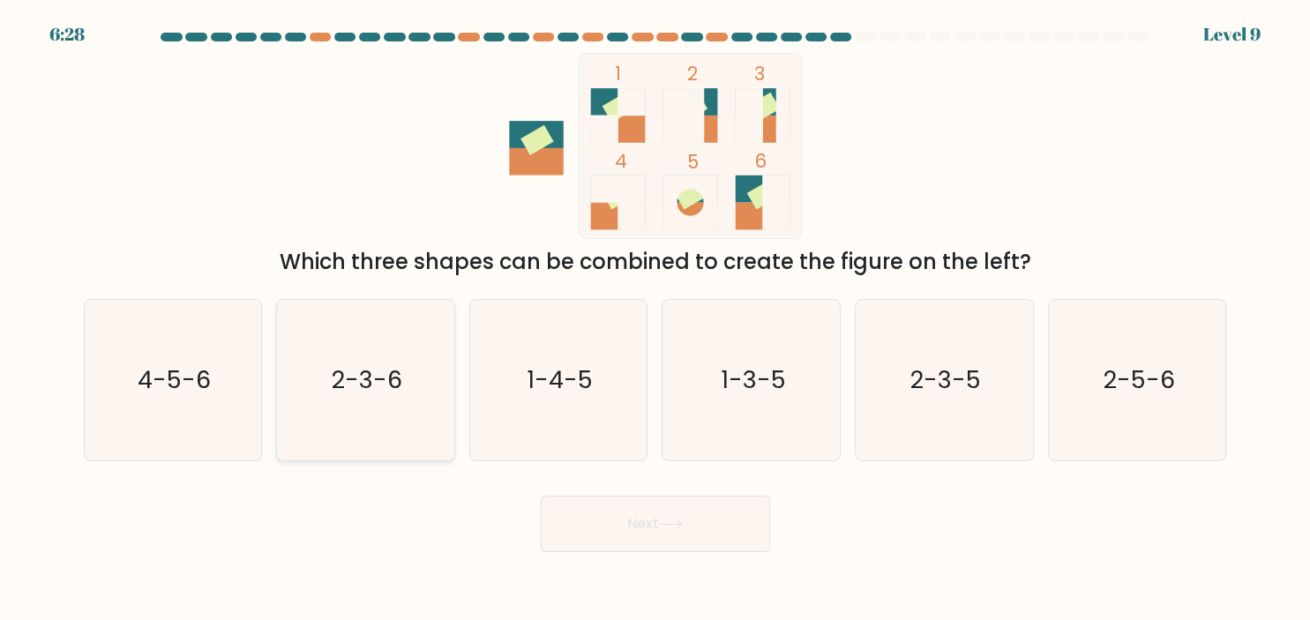
click at [356, 407] on icon "2-3-6" at bounding box center [365, 380] width 161 height 161
click at [656, 319] on input "b. 2-3-6" at bounding box center [656, 315] width 1 height 9
radio input "true"
click at [670, 535] on button "Next" at bounding box center [655, 524] width 229 height 56
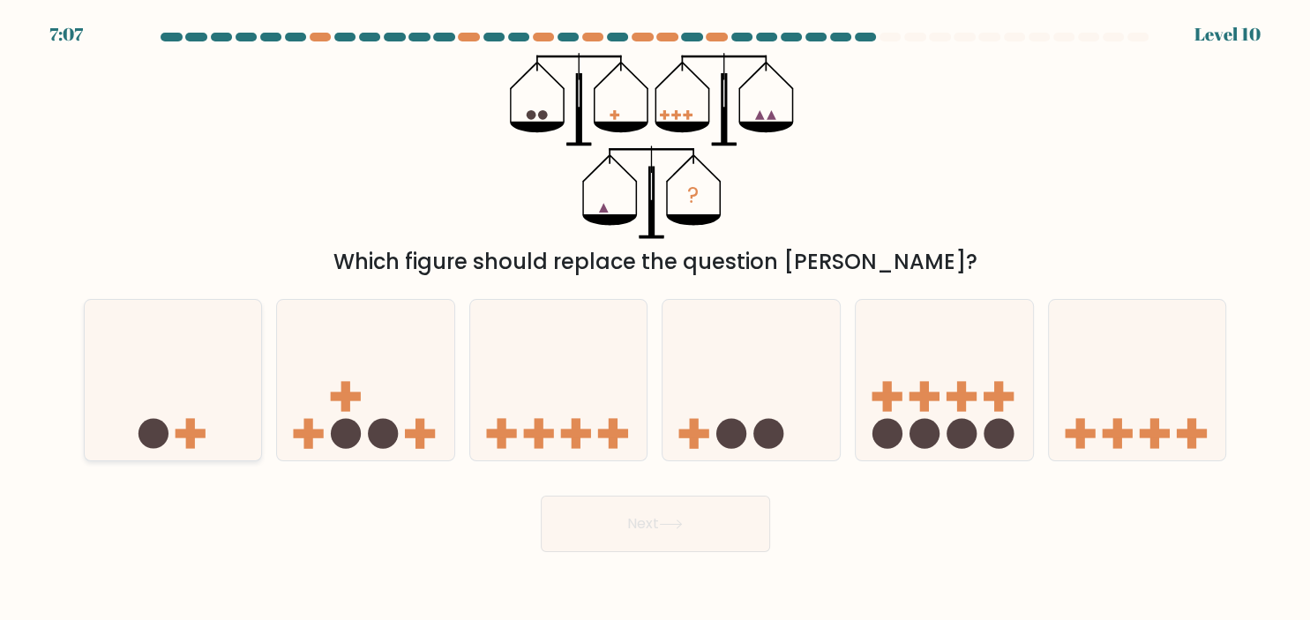
click at [213, 394] on icon at bounding box center [173, 380] width 177 height 146
click at [656, 319] on input "a." at bounding box center [656, 315] width 1 height 9
radio input "true"
click at [620, 523] on button "Next" at bounding box center [655, 524] width 229 height 56
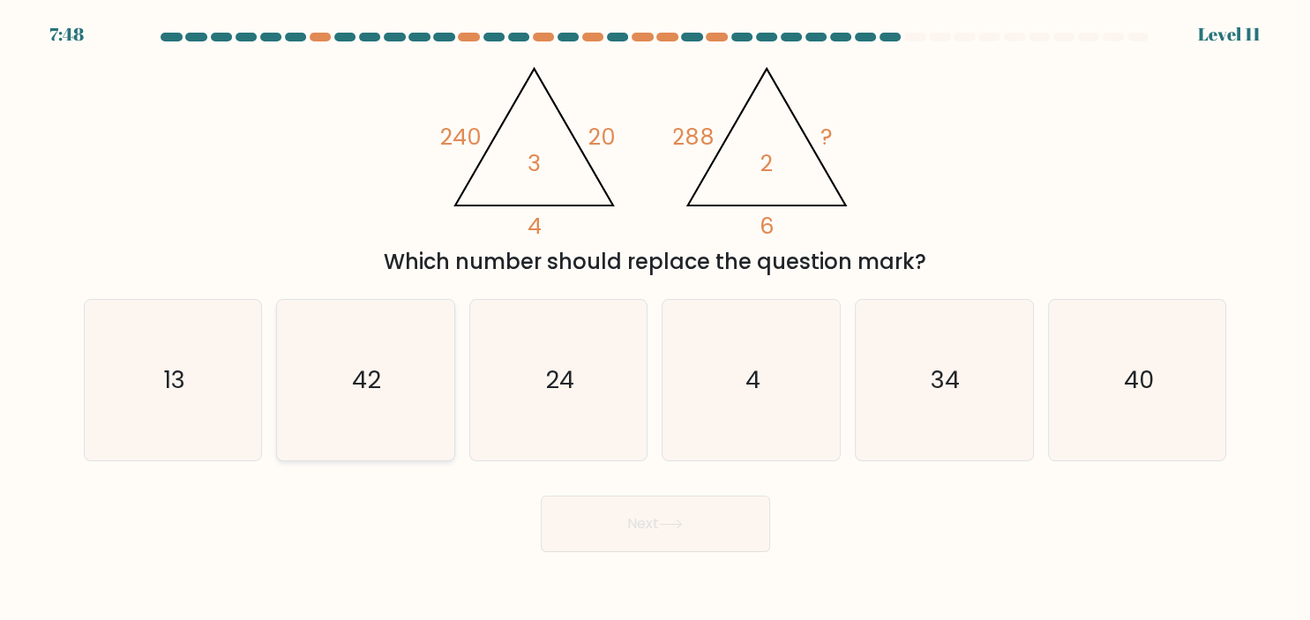
click at [386, 402] on icon "42" at bounding box center [365, 380] width 161 height 161
click at [656, 319] on input "b. 42" at bounding box center [656, 315] width 1 height 9
radio input "true"
click at [238, 398] on icon "13" at bounding box center [173, 380] width 161 height 161
click at [656, 319] on input "a. 13" at bounding box center [656, 315] width 1 height 9
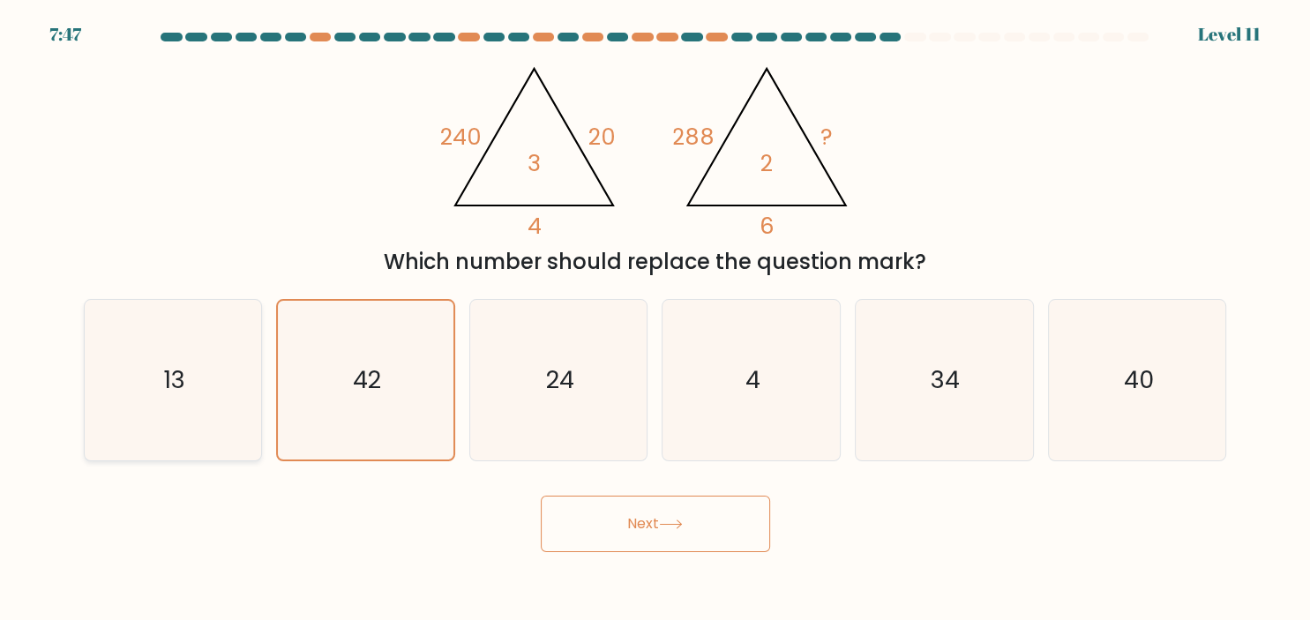
radio input "true"
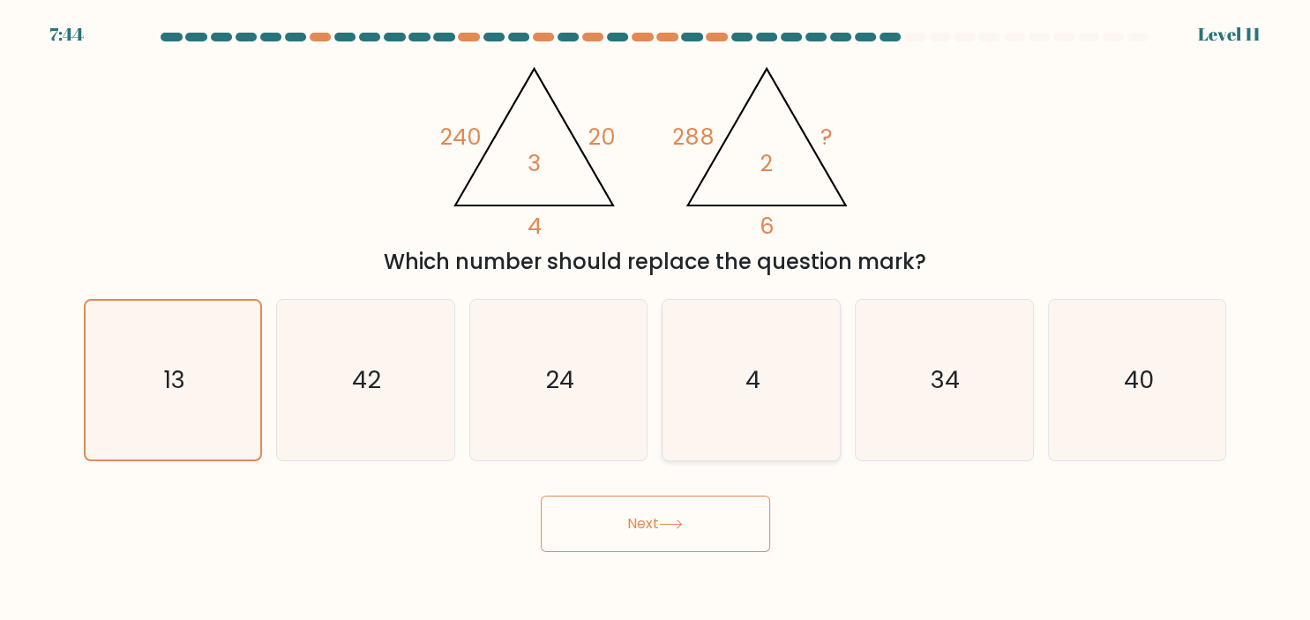
click at [746, 403] on icon "4" at bounding box center [752, 380] width 161 height 161
click at [657, 319] on input "d. 4" at bounding box center [656, 315] width 1 height 9
radio input "true"
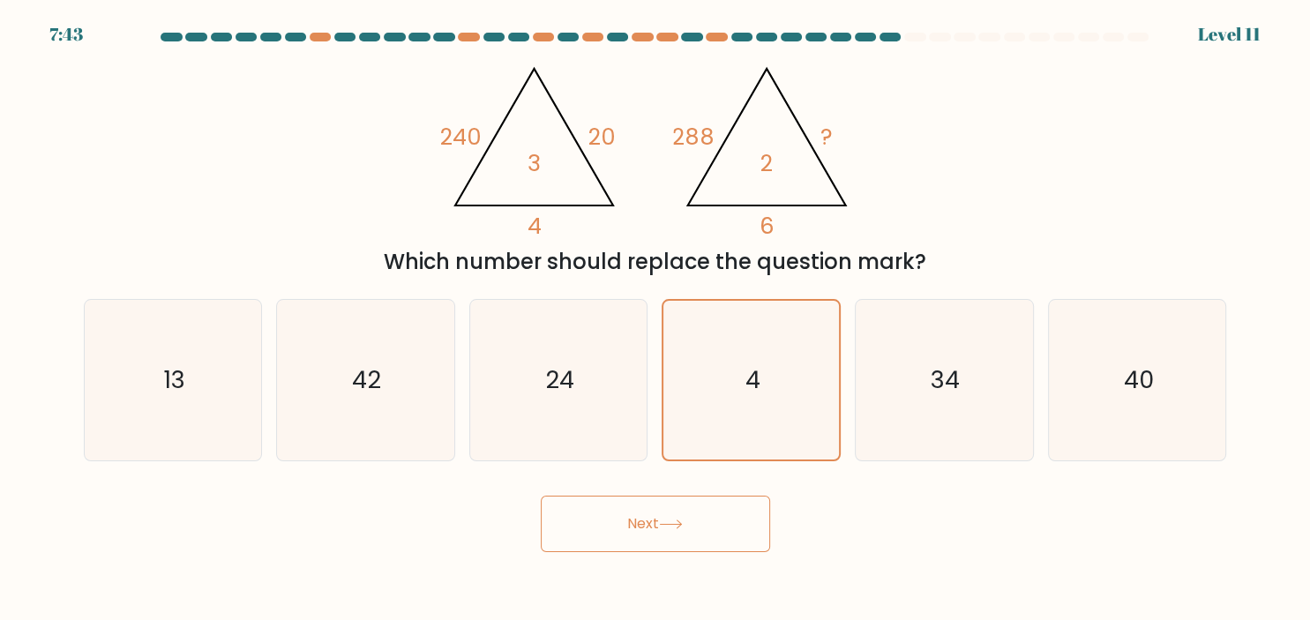
click at [669, 536] on button "Next" at bounding box center [655, 524] width 229 height 56
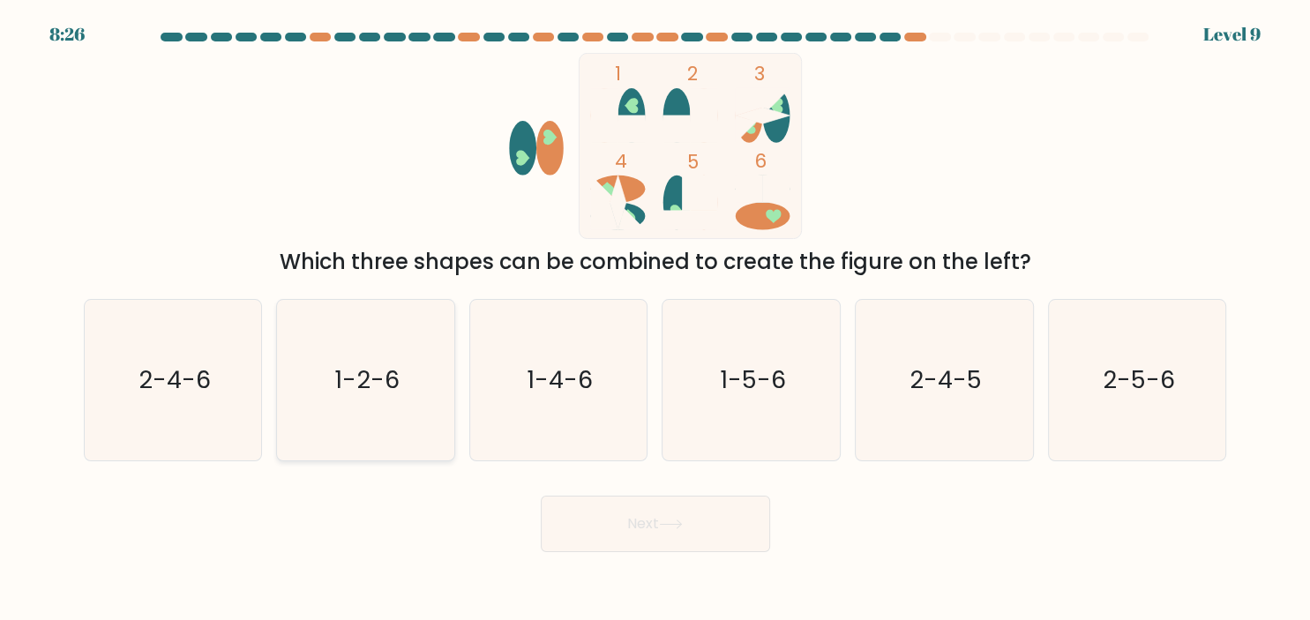
click at [381, 370] on text "1-2-6" at bounding box center [366, 380] width 65 height 34
click at [656, 319] on input "b. 1-2-6" at bounding box center [656, 315] width 1 height 9
radio input "true"
click at [736, 524] on button "Next" at bounding box center [655, 524] width 229 height 56
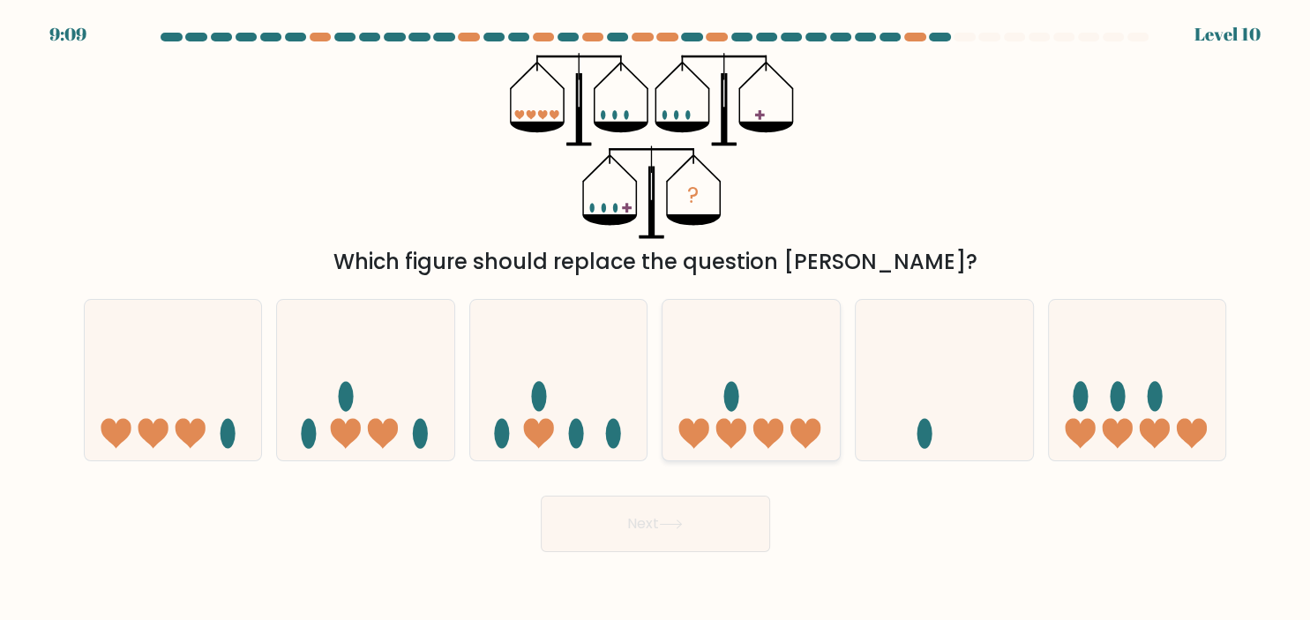
click at [747, 414] on icon at bounding box center [751, 380] width 177 height 146
click at [657, 319] on input "d." at bounding box center [656, 315] width 1 height 9
radio input "true"
click at [680, 519] on button "Next" at bounding box center [655, 524] width 229 height 56
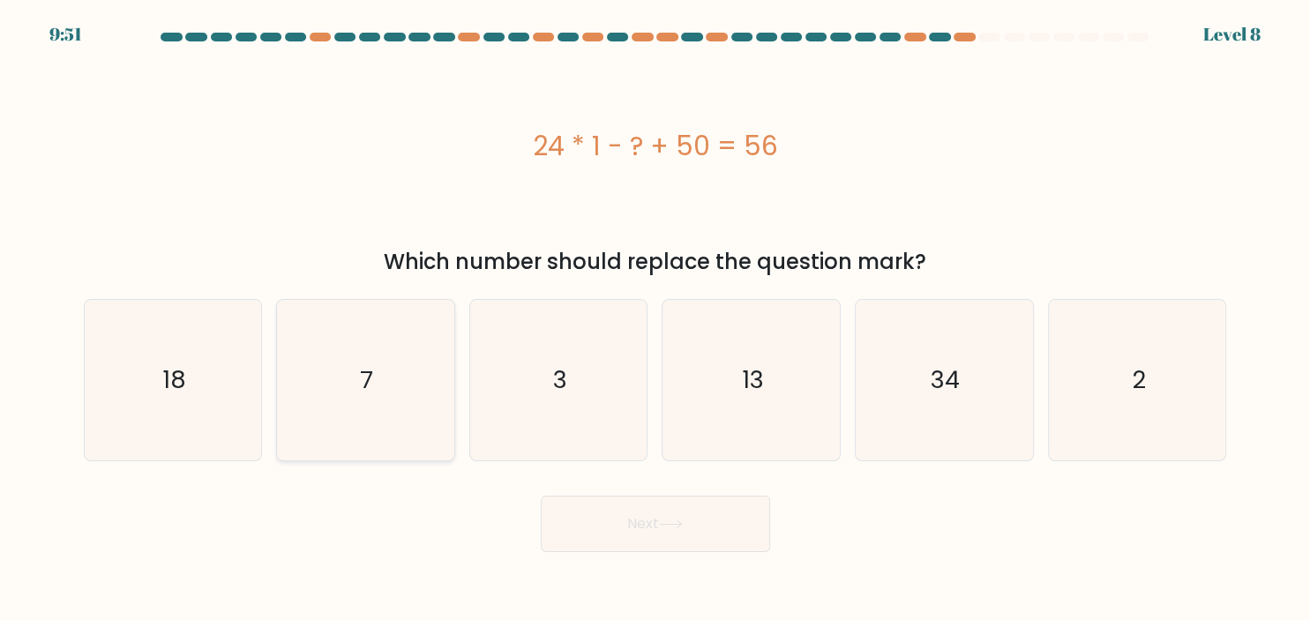
click at [390, 347] on icon "7" at bounding box center [365, 380] width 161 height 161
click at [656, 319] on input "b. 7" at bounding box center [656, 315] width 1 height 9
radio input "true"
click at [750, 528] on button "Next" at bounding box center [655, 524] width 229 height 56
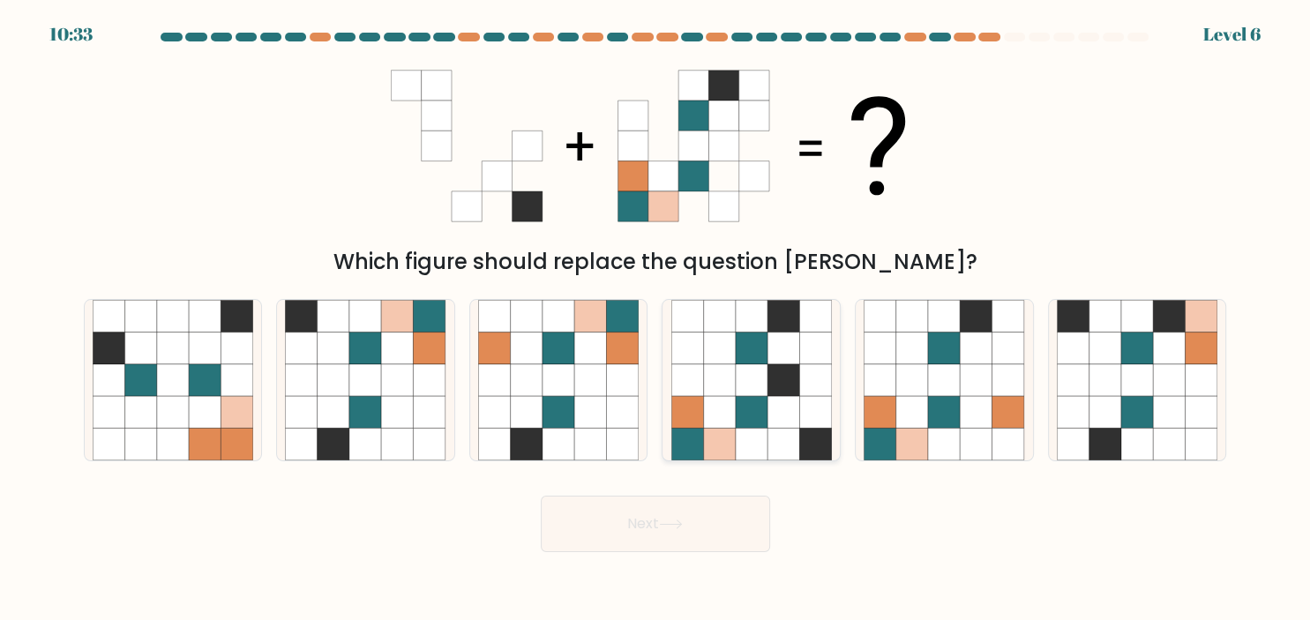
click at [802, 387] on icon at bounding box center [815, 380] width 32 height 32
click at [657, 319] on input "d." at bounding box center [656, 315] width 1 height 9
radio input "true"
click at [714, 538] on button "Next" at bounding box center [655, 524] width 229 height 56
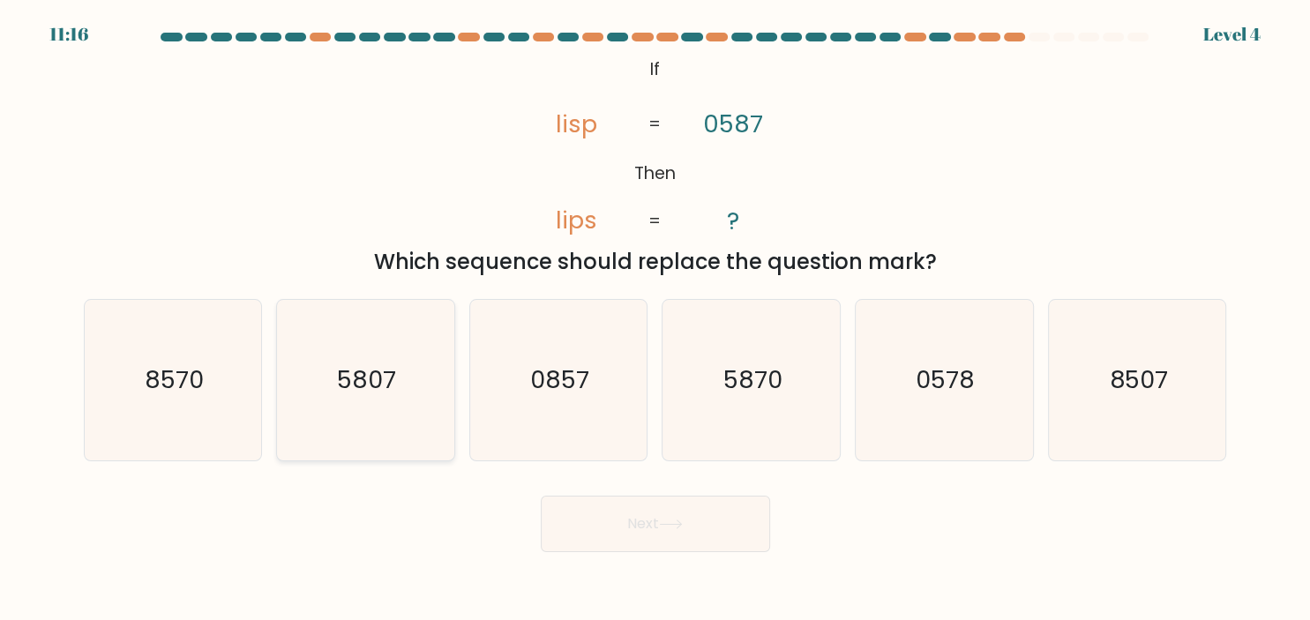
click at [352, 385] on text "5807" at bounding box center [367, 380] width 59 height 34
click at [656, 319] on input "b. 5807" at bounding box center [656, 315] width 1 height 9
radio input "true"
click at [619, 517] on button "Next" at bounding box center [655, 524] width 229 height 56
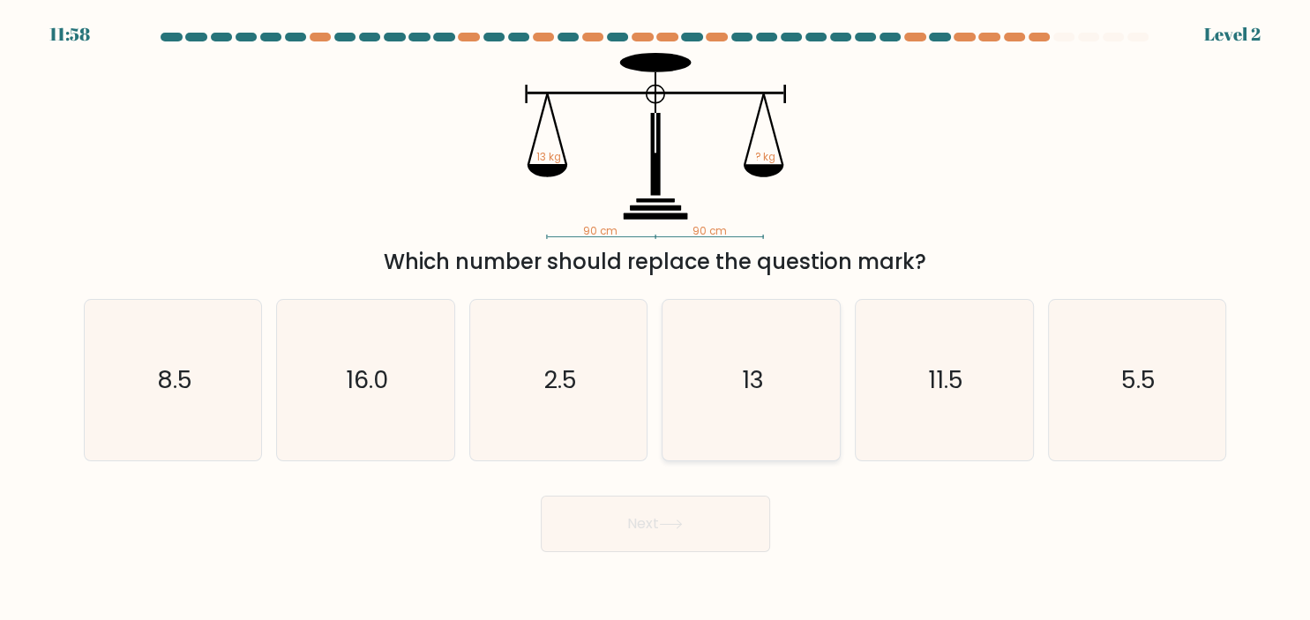
click at [792, 370] on icon "13" at bounding box center [752, 380] width 161 height 161
click at [657, 319] on input "d. 13" at bounding box center [656, 315] width 1 height 9
radio input "true"
click at [682, 524] on icon at bounding box center [671, 525] width 24 height 10
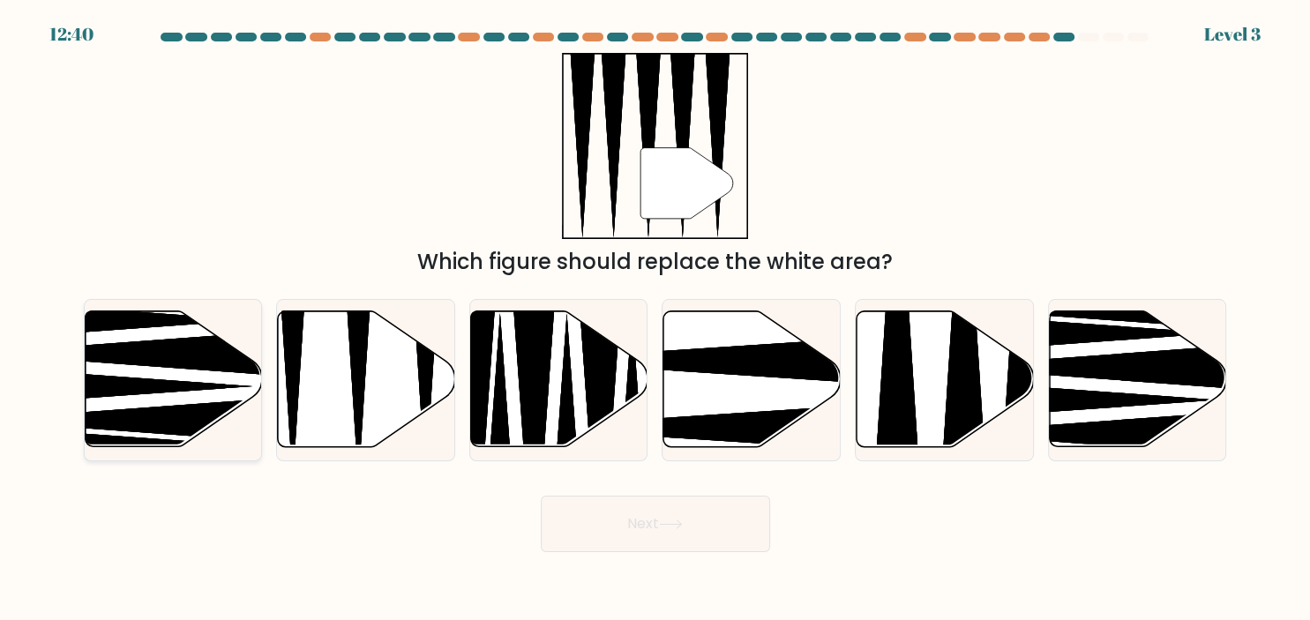
click at [230, 410] on icon at bounding box center [129, 421] width 312 height 46
click at [656, 319] on input "a." at bounding box center [656, 315] width 1 height 9
radio input "true"
click at [365, 393] on icon at bounding box center [366, 379] width 177 height 136
click at [656, 319] on input "b." at bounding box center [656, 315] width 1 height 9
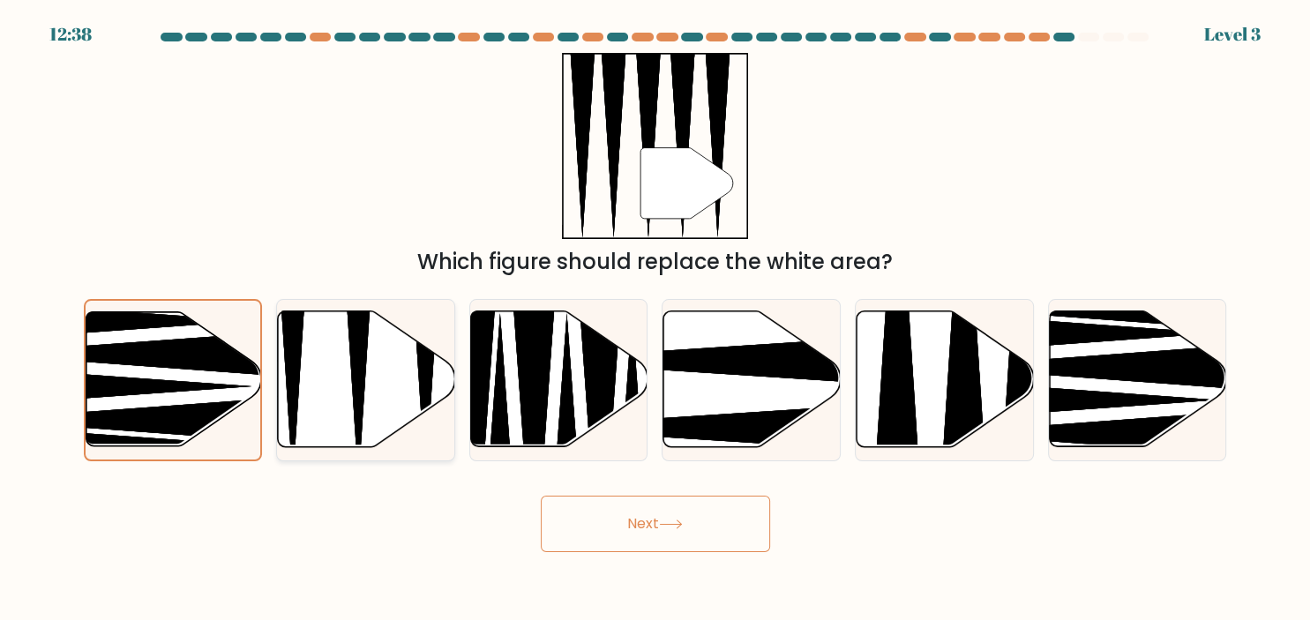
radio input "true"
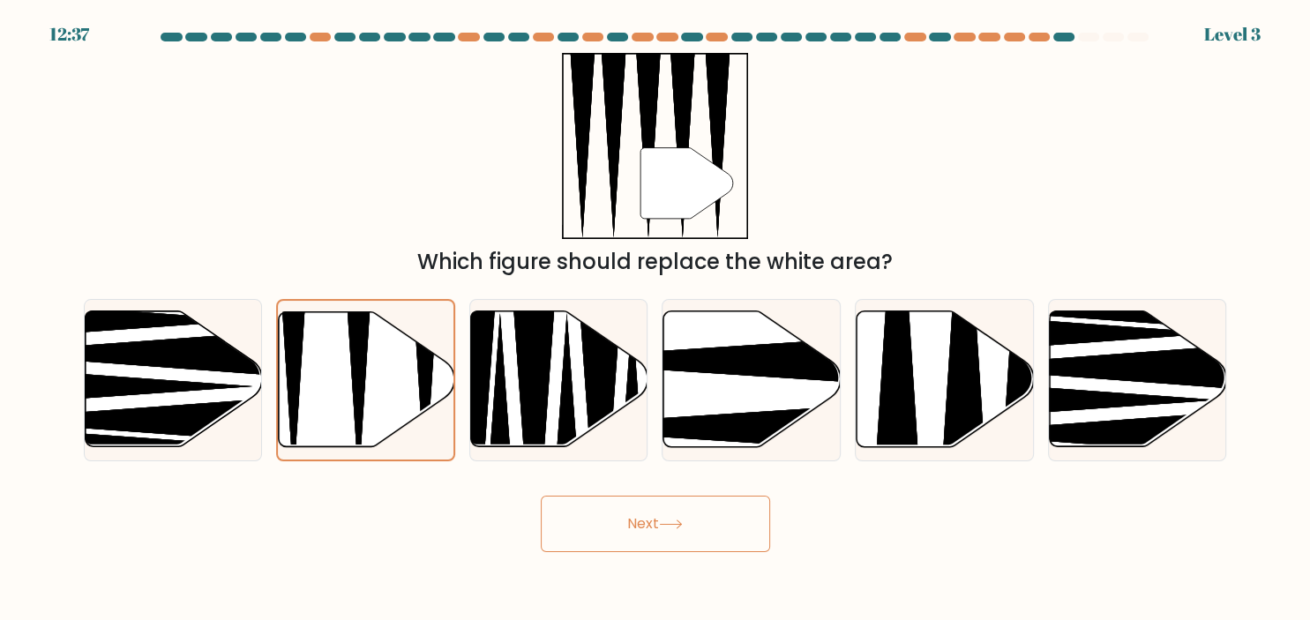
click at [660, 527] on button "Next" at bounding box center [655, 524] width 229 height 56
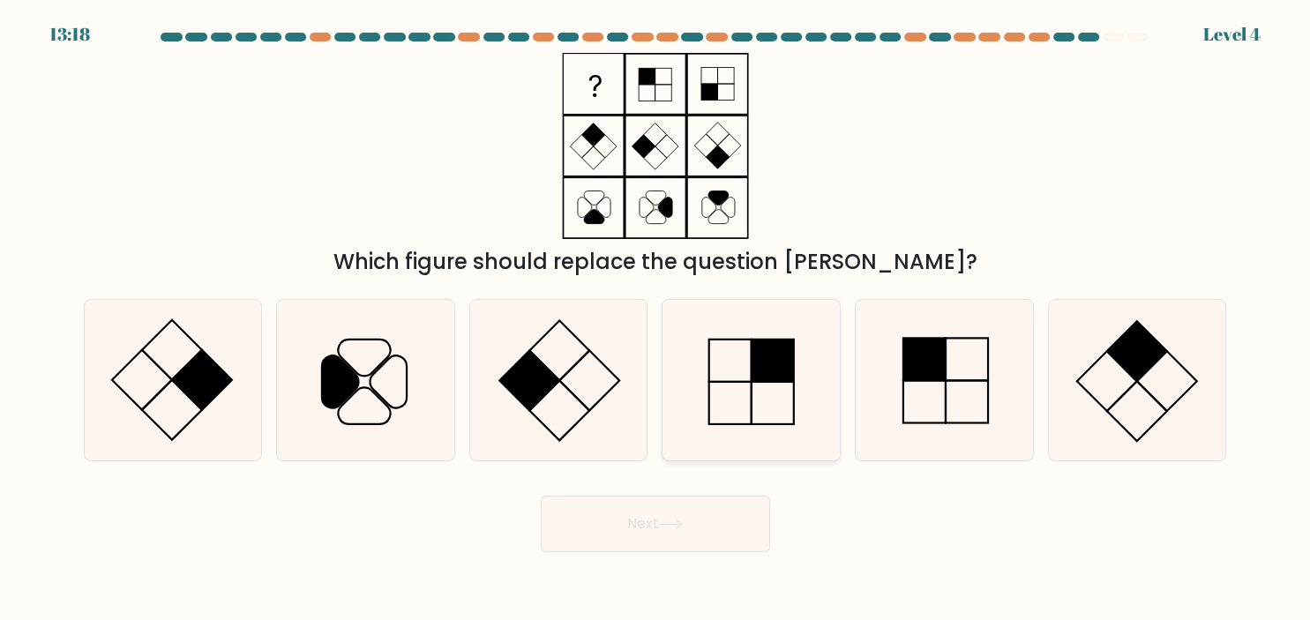
click at [772, 391] on icon at bounding box center [752, 380] width 161 height 161
click at [657, 319] on input "d." at bounding box center [656, 315] width 1 height 9
radio input "true"
click at [722, 523] on button "Next" at bounding box center [655, 524] width 229 height 56
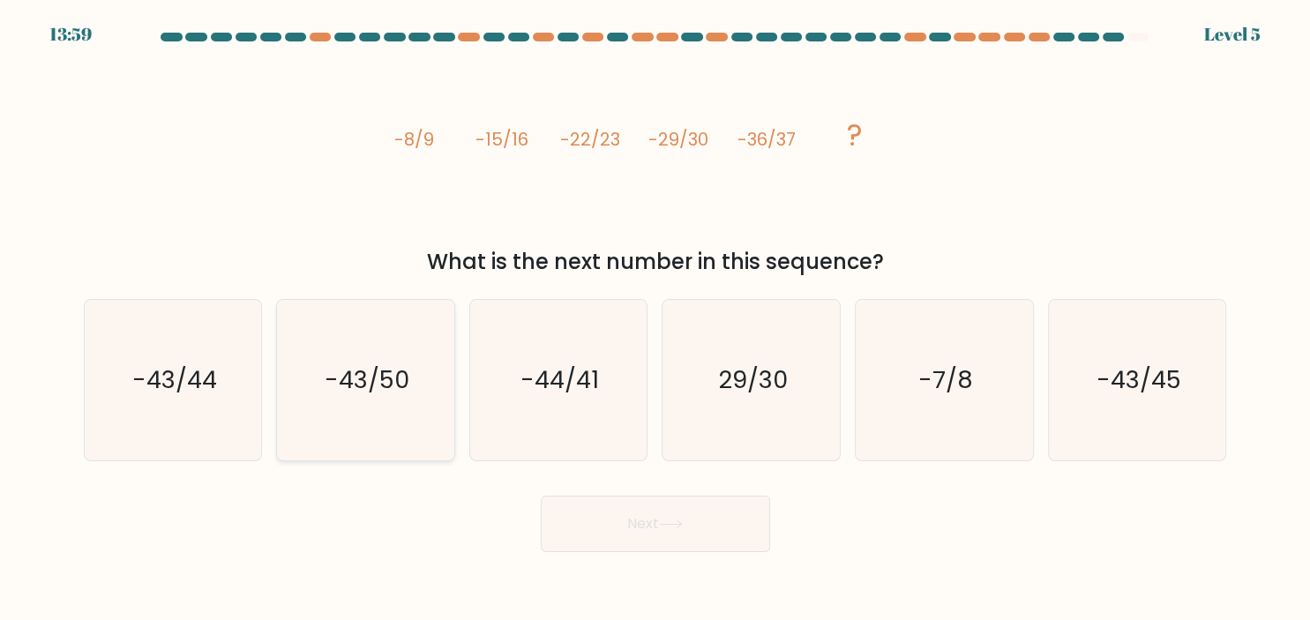
click at [391, 364] on text "-43/50" at bounding box center [367, 380] width 85 height 34
click at [656, 319] on input "b. -43/50" at bounding box center [656, 315] width 1 height 9
radio input "true"
click at [712, 528] on button "Next" at bounding box center [655, 524] width 229 height 56
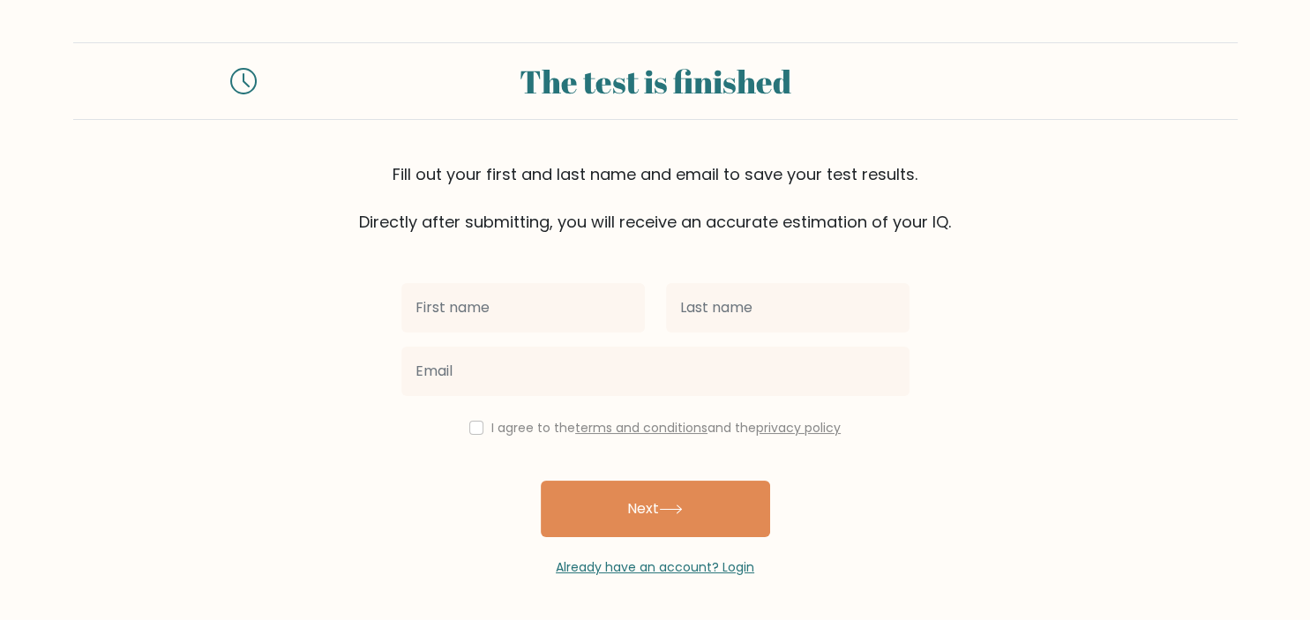
click at [560, 299] on input "text" at bounding box center [523, 307] width 244 height 49
type input "Aldin"
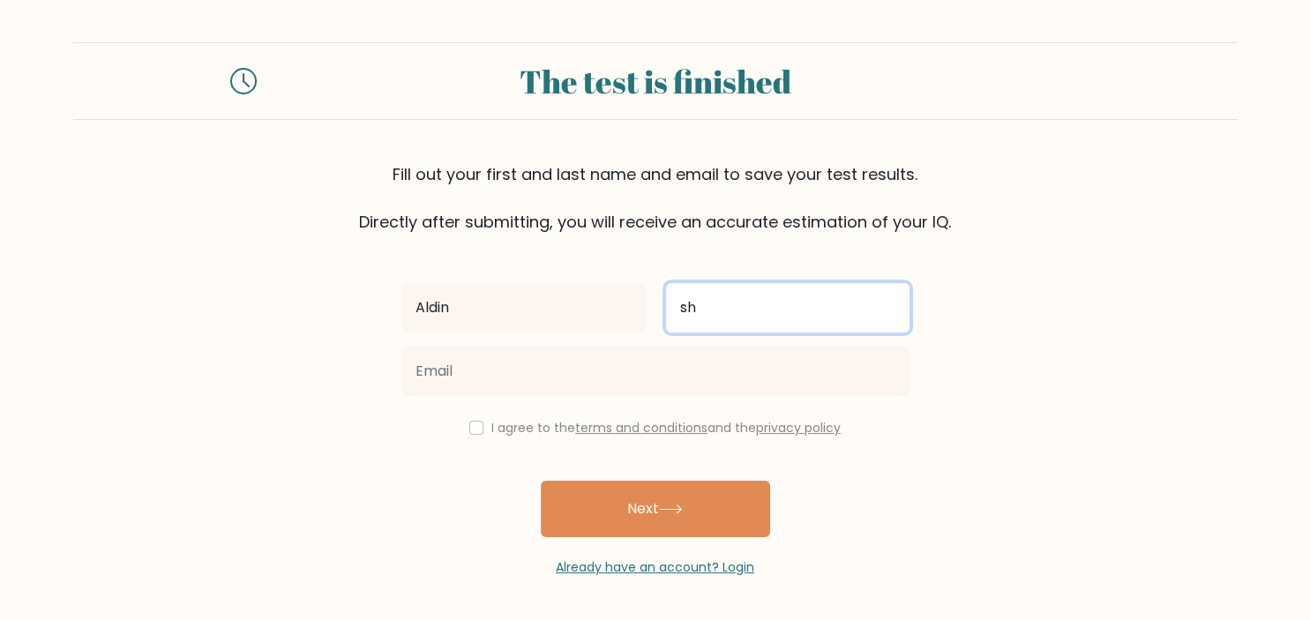
type input "s"
type input "[PERSON_NAME]"
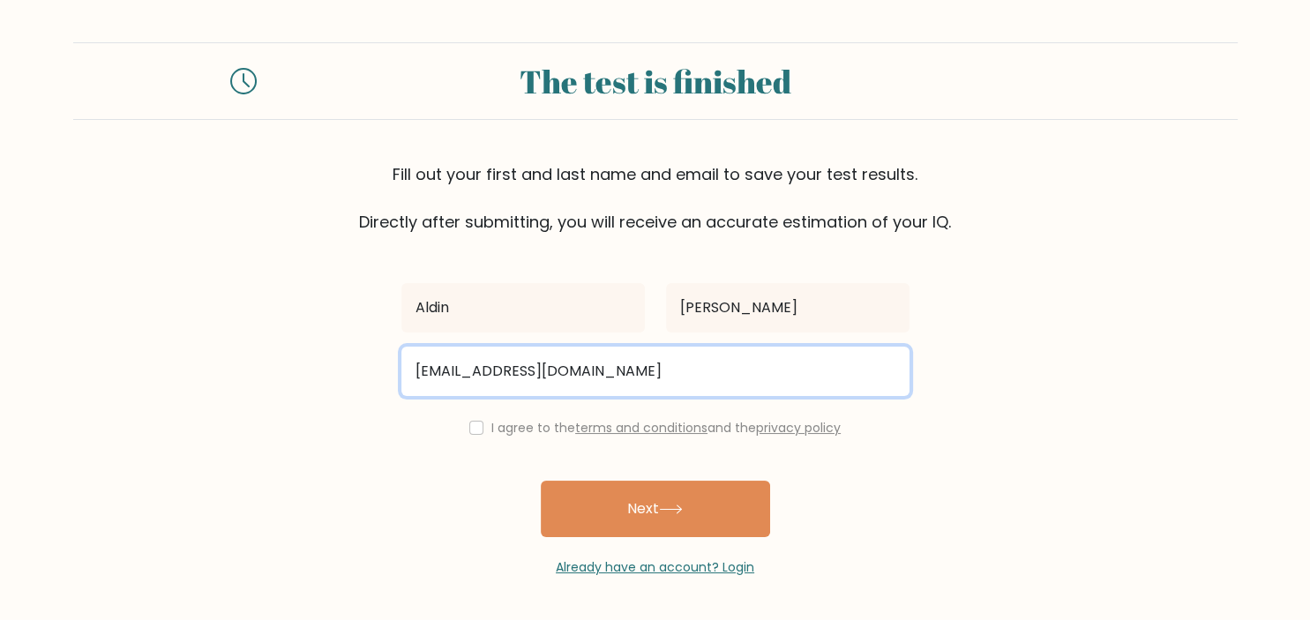
type input "[EMAIL_ADDRESS][DOMAIN_NAME]"
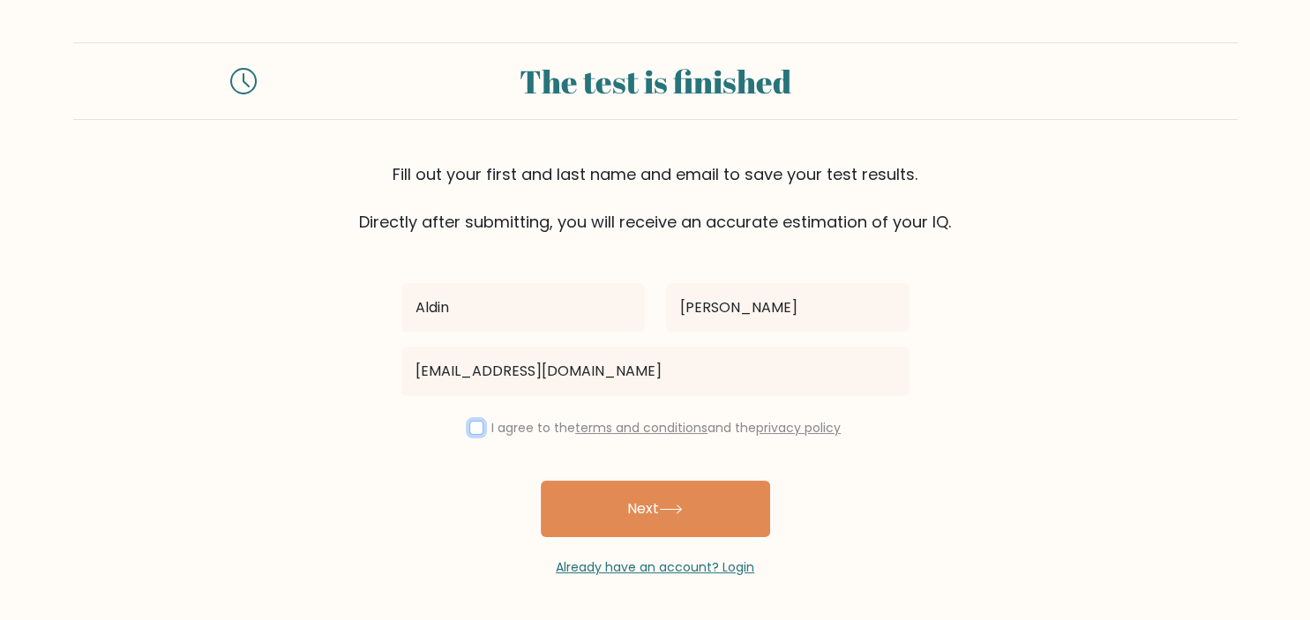
click at [471, 431] on input "checkbox" at bounding box center [476, 428] width 14 height 14
checkbox input "true"
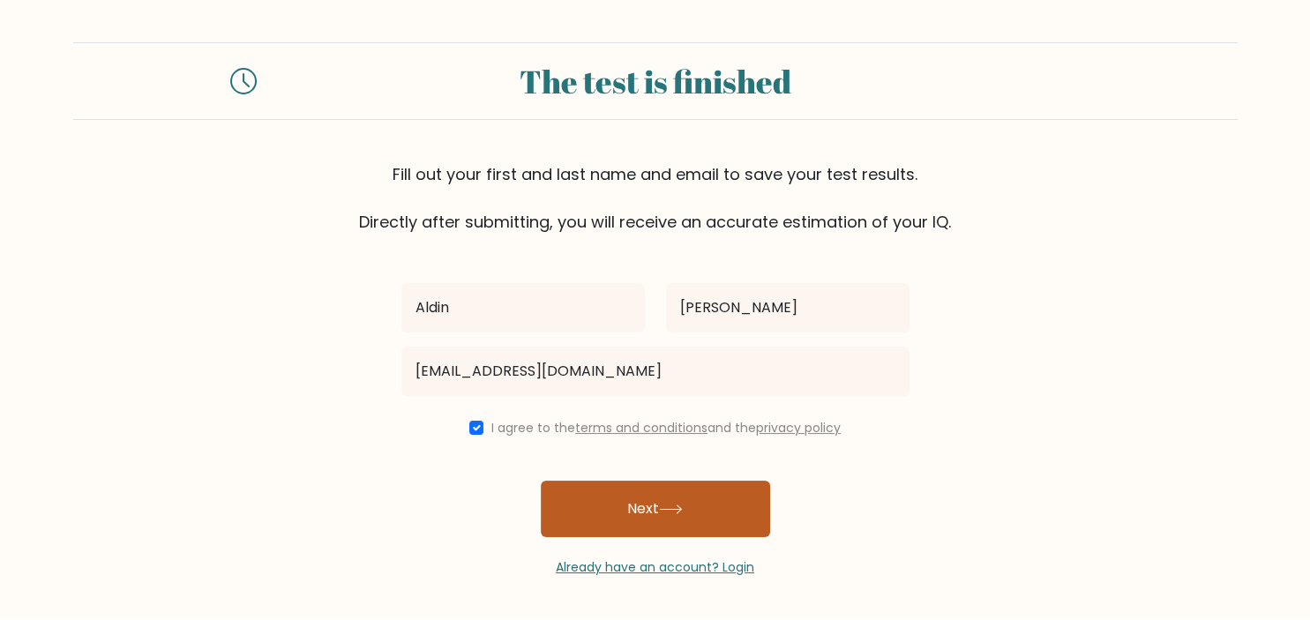
click at [621, 501] on button "Next" at bounding box center [655, 509] width 229 height 56
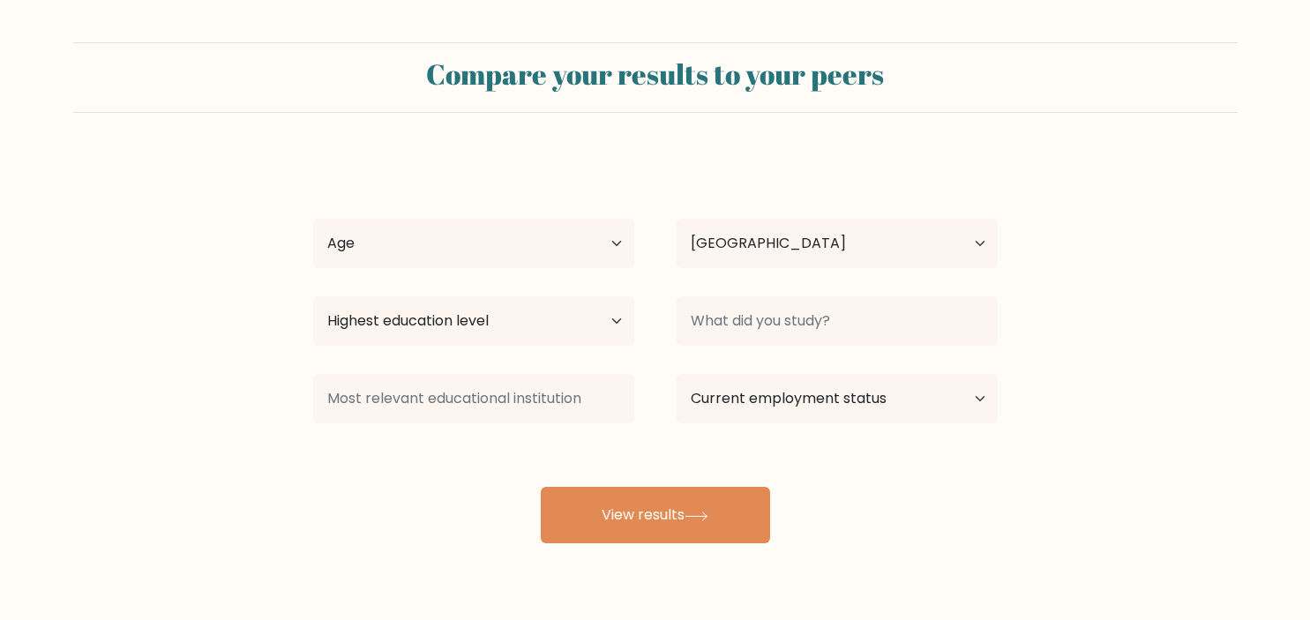
select select "PH"
click at [313, 219] on select "Age Under 18 years old 18-24 years old 25-34 years old 35-44 years old 45-54 ye…" at bounding box center [473, 243] width 321 height 49
select select "25_34"
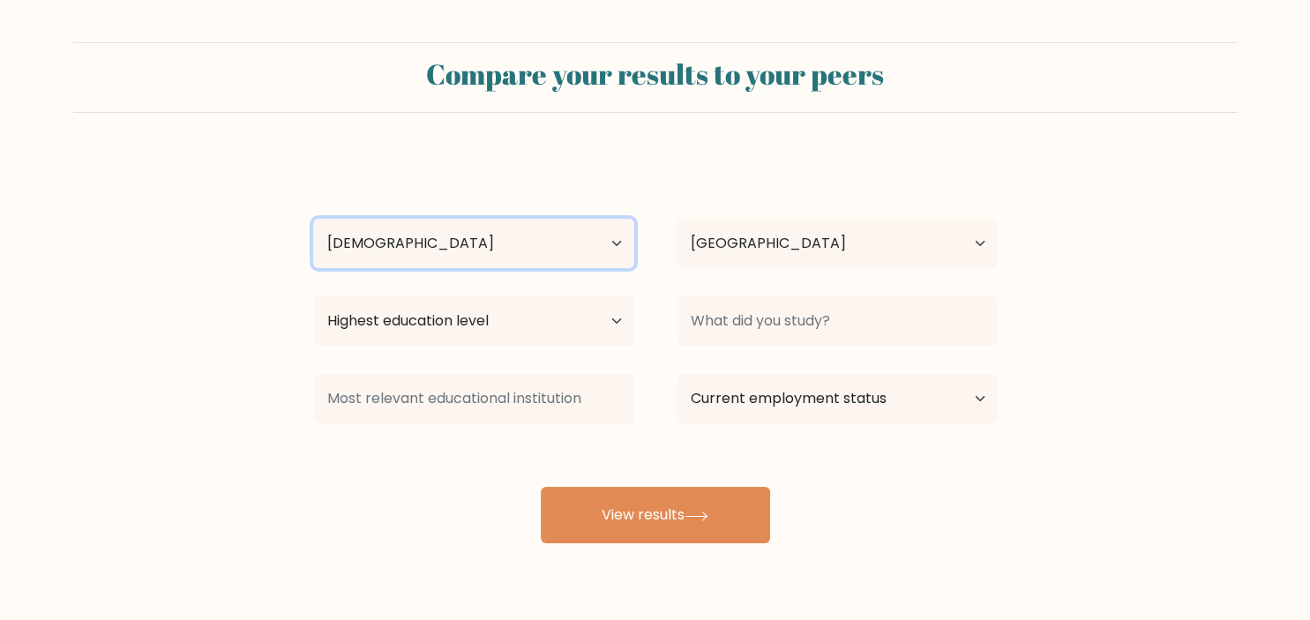
click option "25-34 years old" at bounding box center [0, 0] width 0 height 0
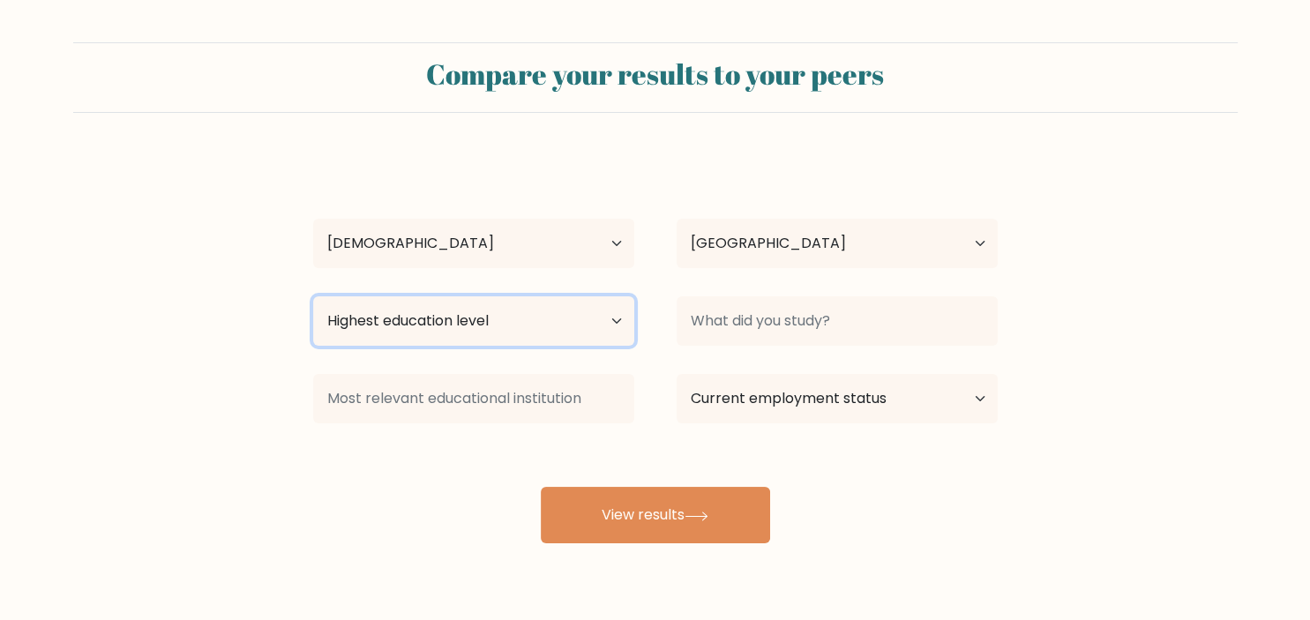
click at [313, 296] on select "Highest education level No schooling Primary Lower Secondary Upper Secondary Oc…" at bounding box center [473, 320] width 321 height 49
select select "occupation_specific"
click option "Occupation Specific" at bounding box center [0, 0] width 0 height 0
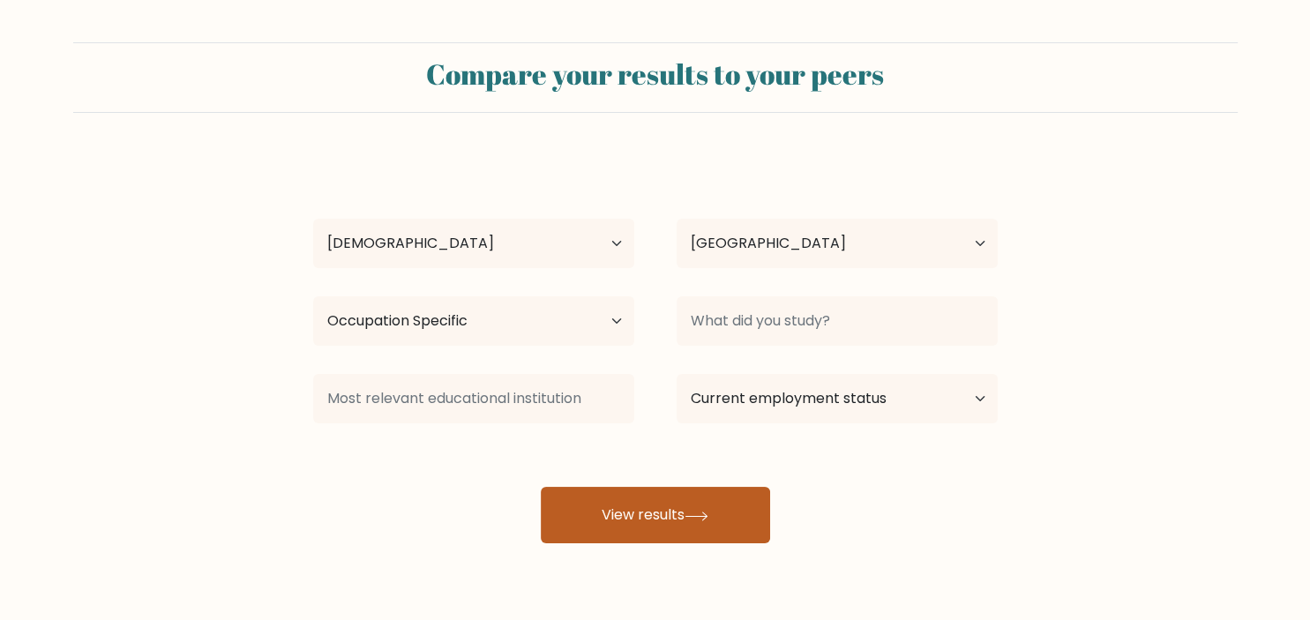
click at [706, 514] on icon at bounding box center [697, 517] width 24 height 10
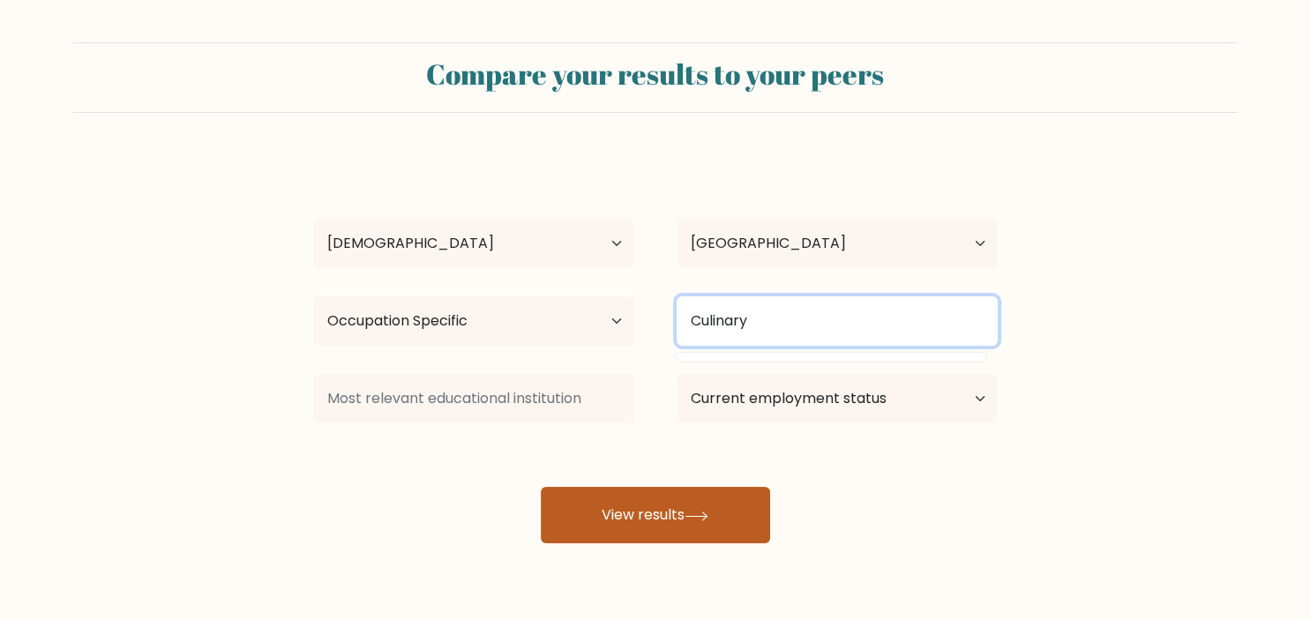
type input "Culinary"
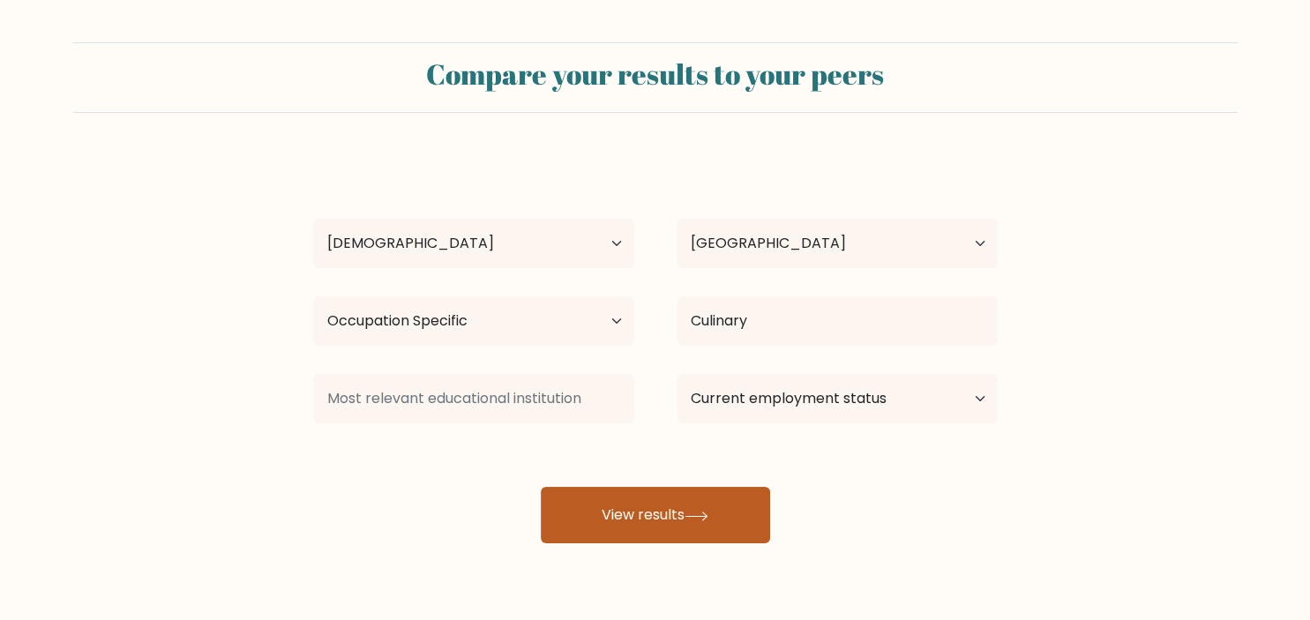
click at [700, 520] on icon at bounding box center [697, 517] width 24 height 10
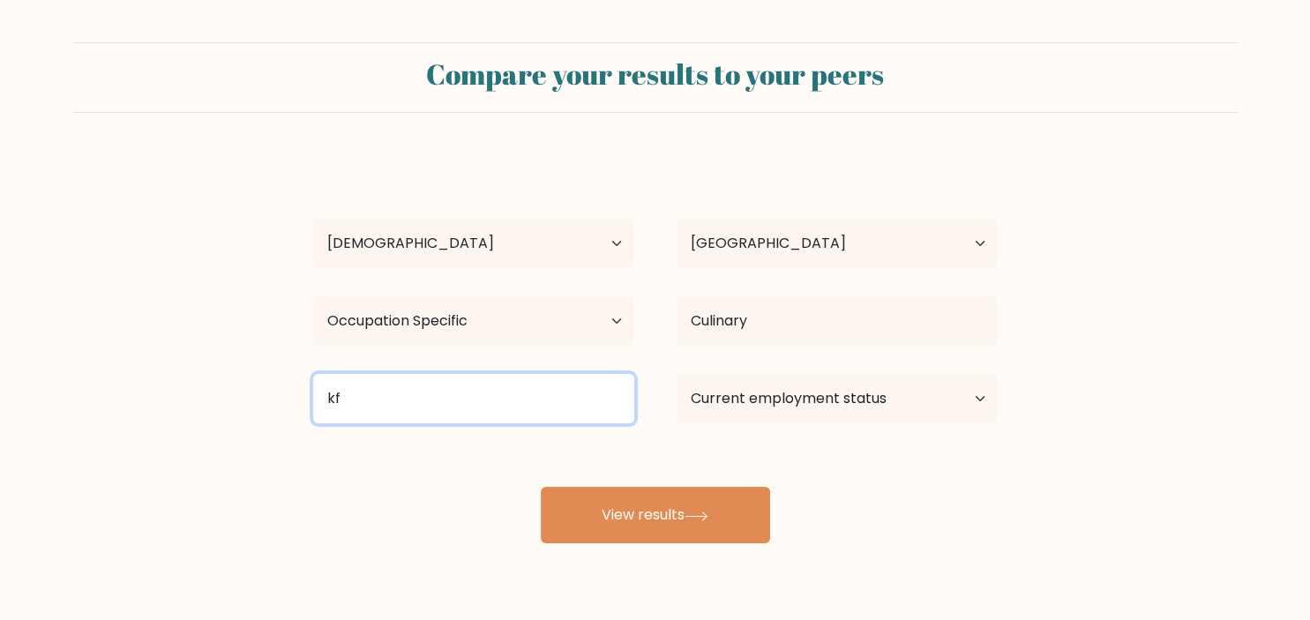
type input "k"
type input "s"
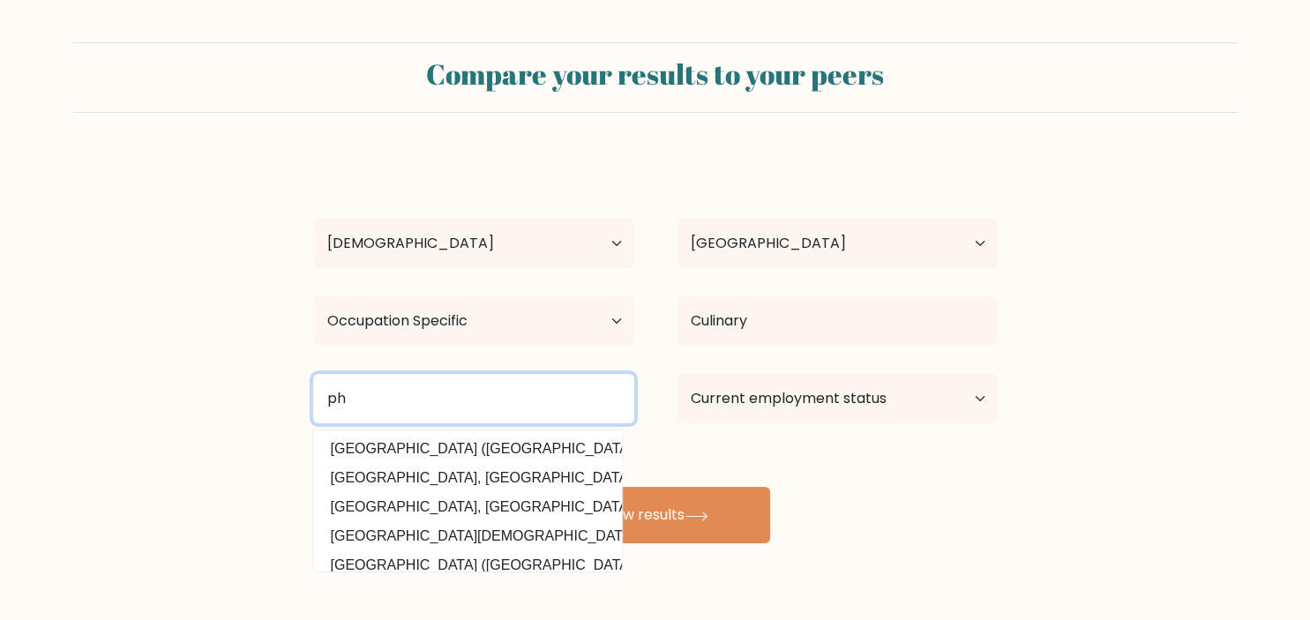
type input "p"
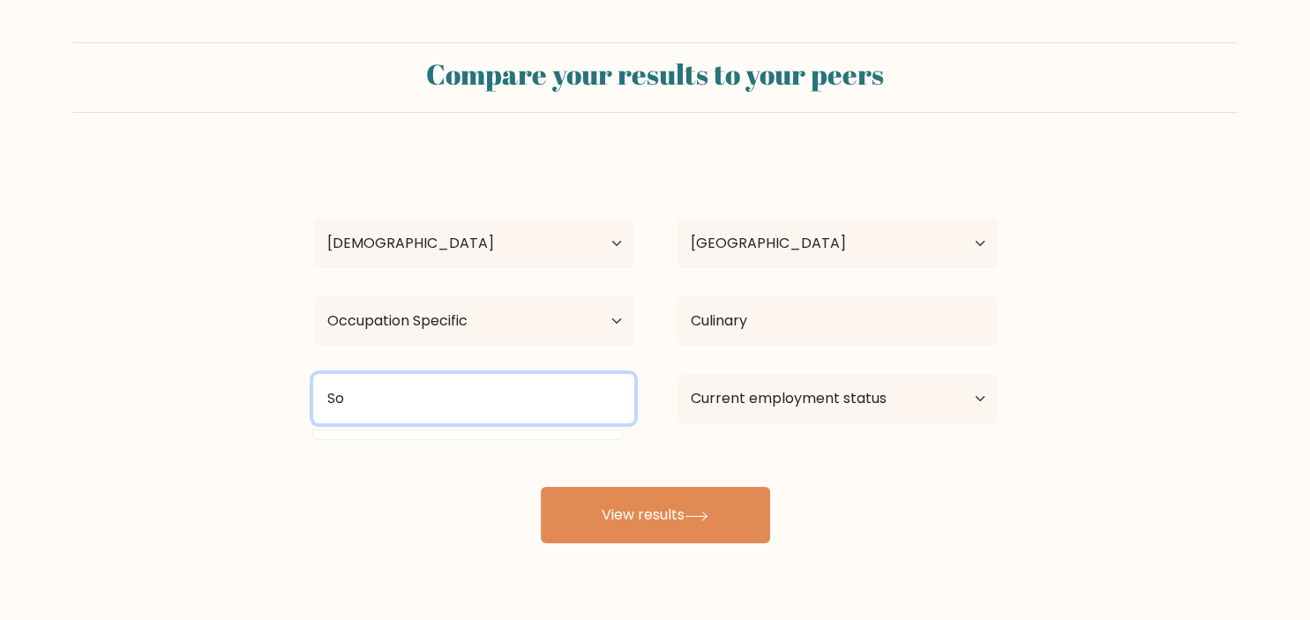
type input "S"
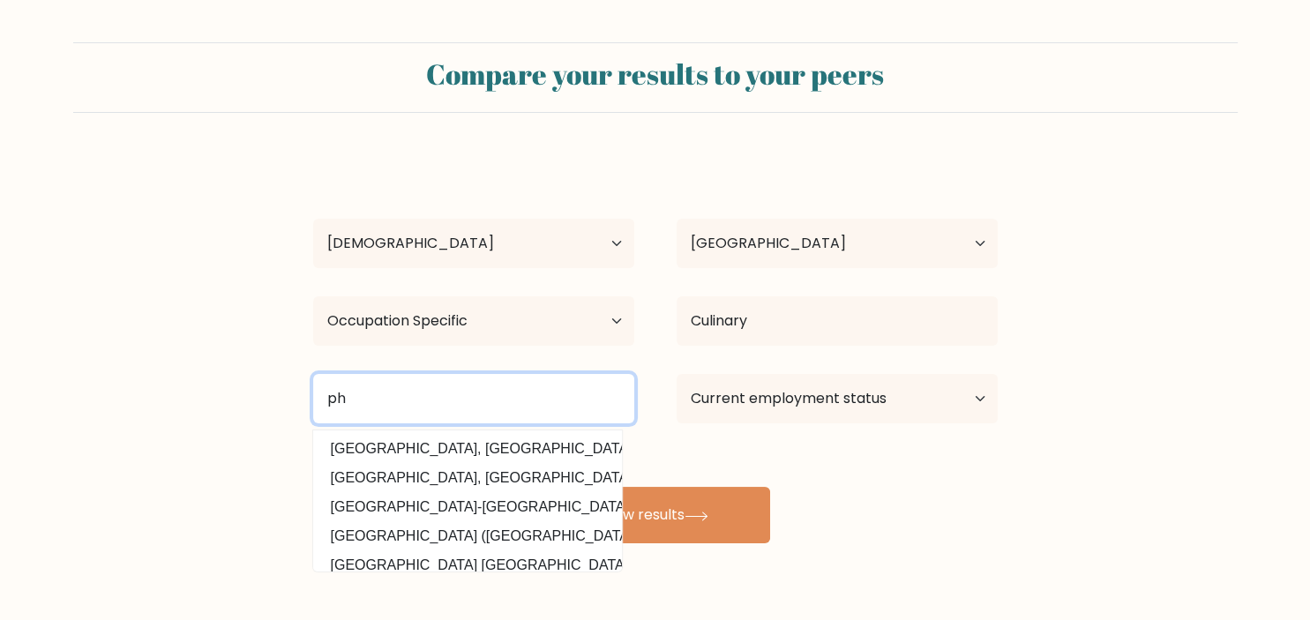
type input "p"
type input "a"
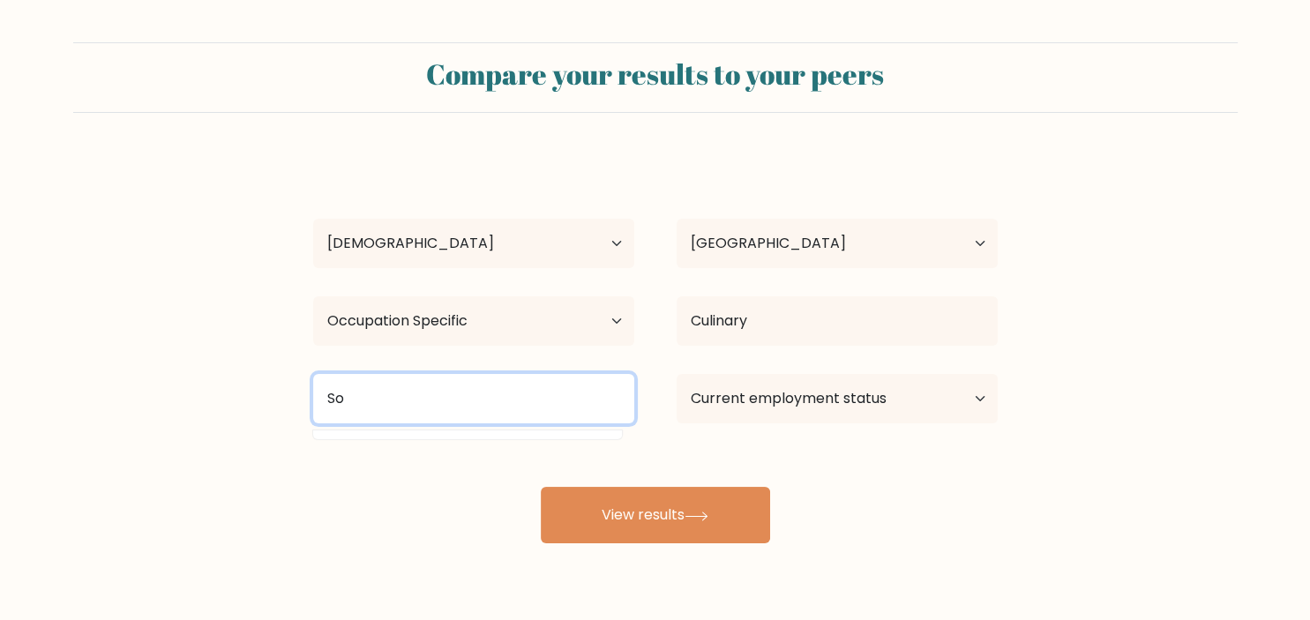
type input "S"
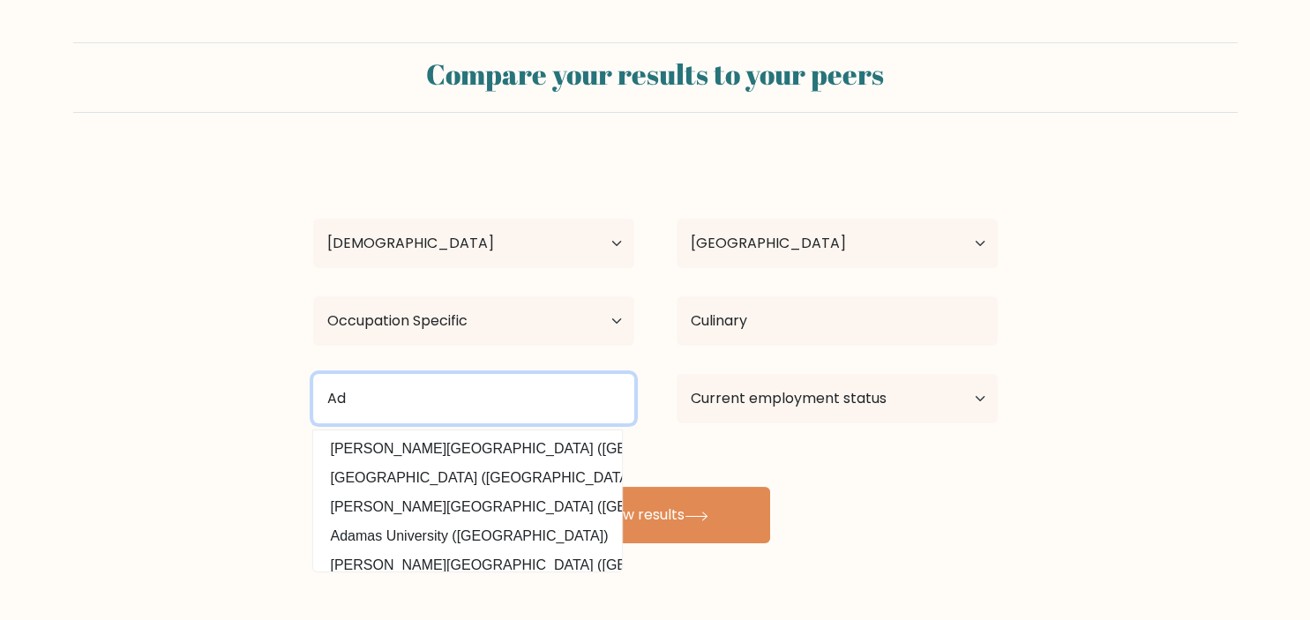
type input "A"
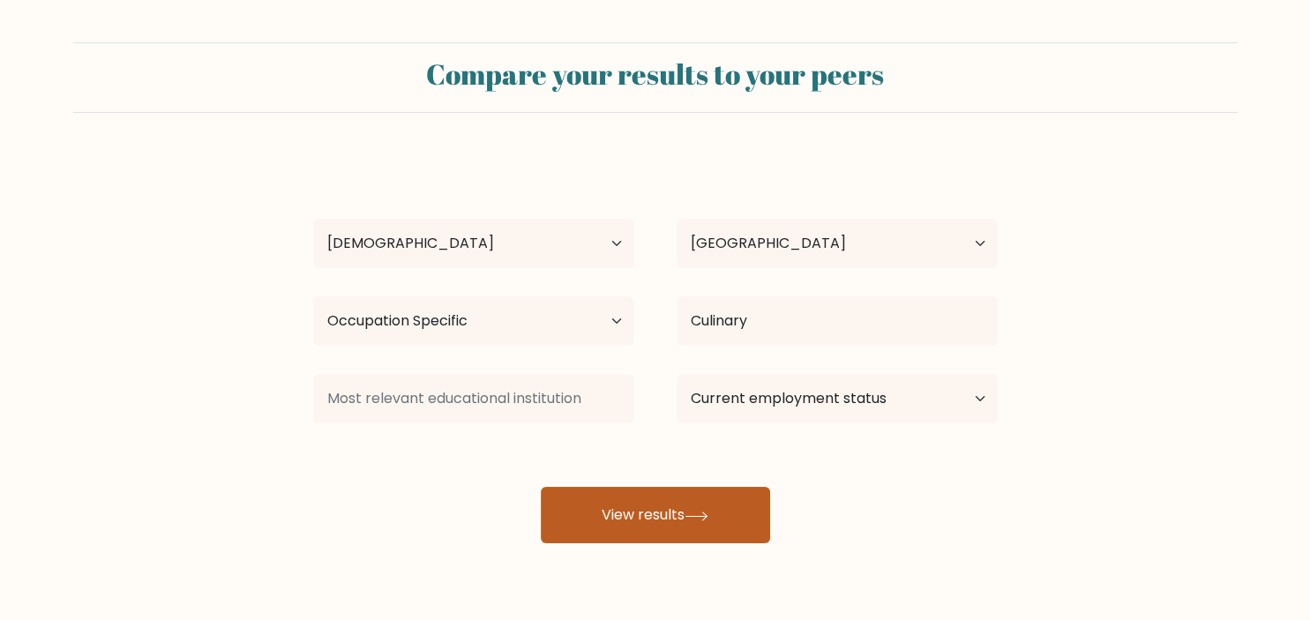
click at [634, 506] on button "View results" at bounding box center [655, 515] width 229 height 56
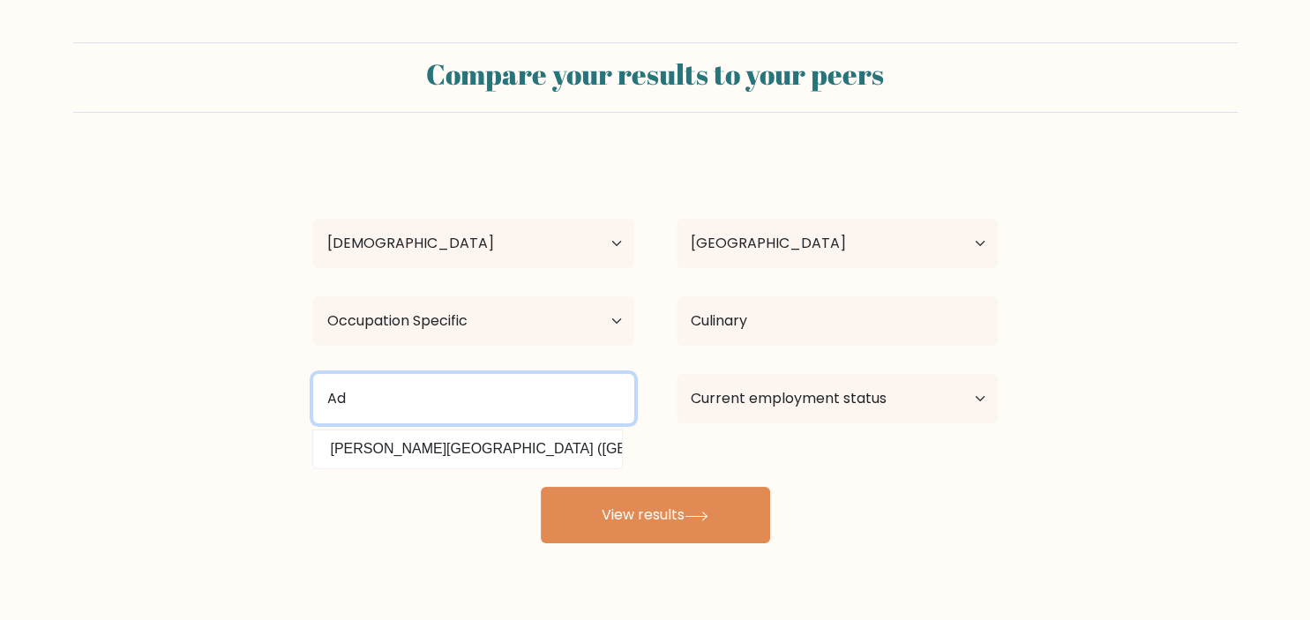
type input "A"
type input "L"
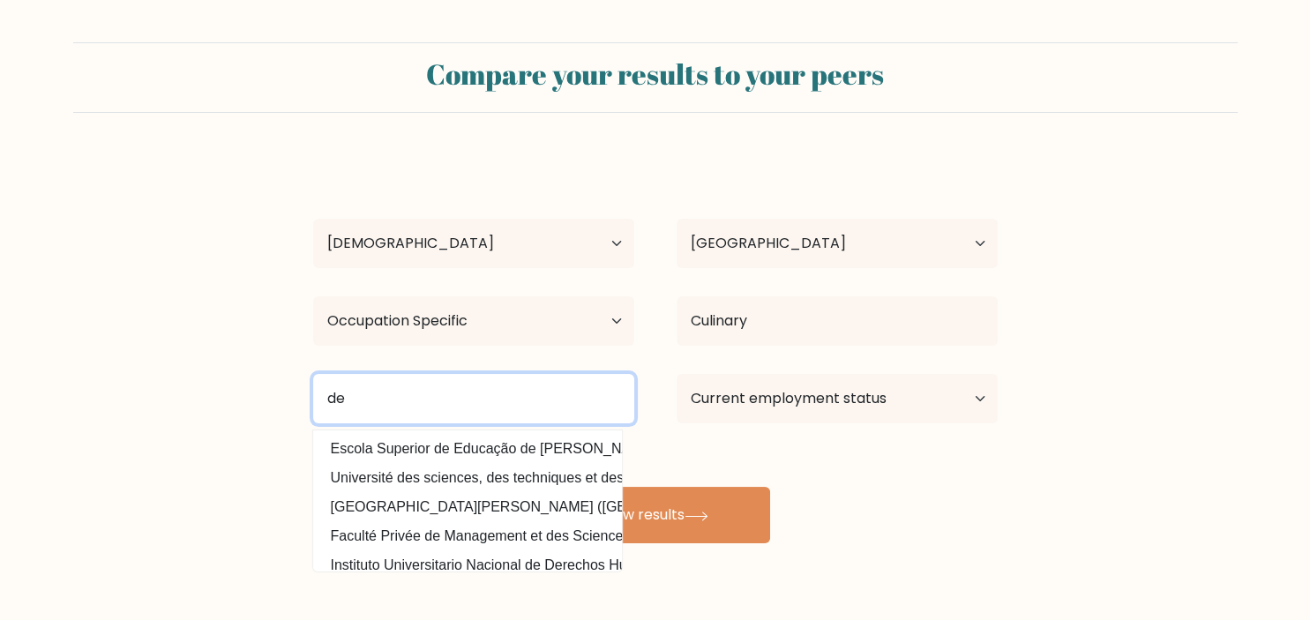
type input "d"
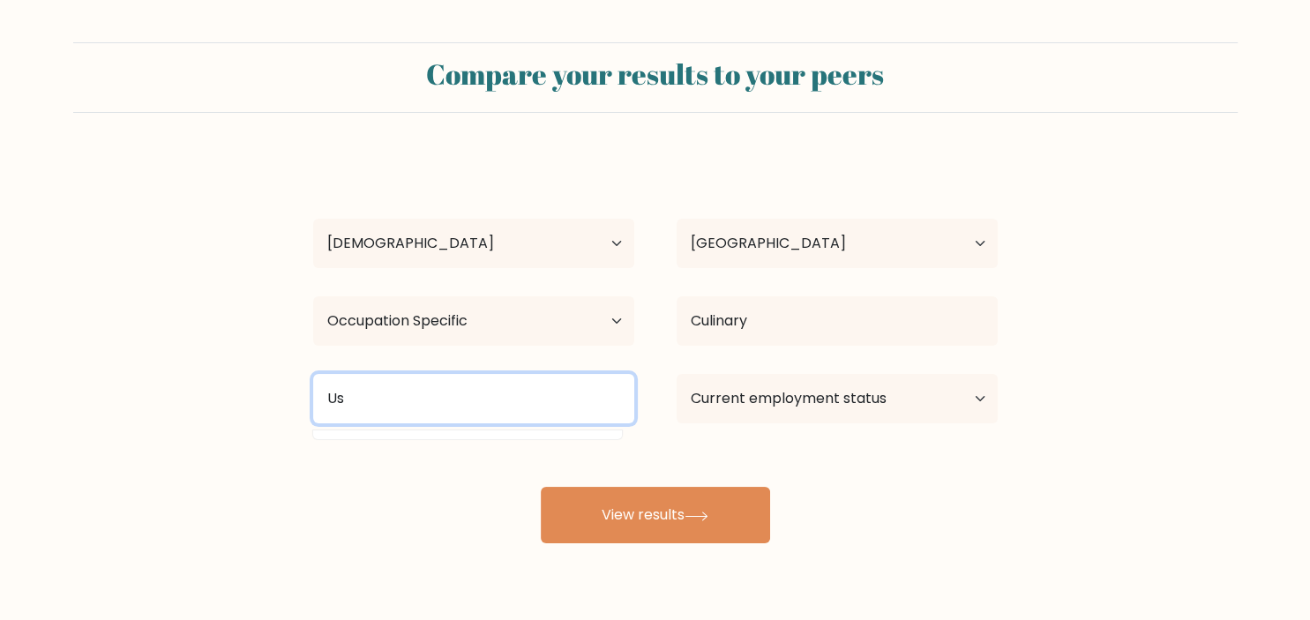
type input "Ust"
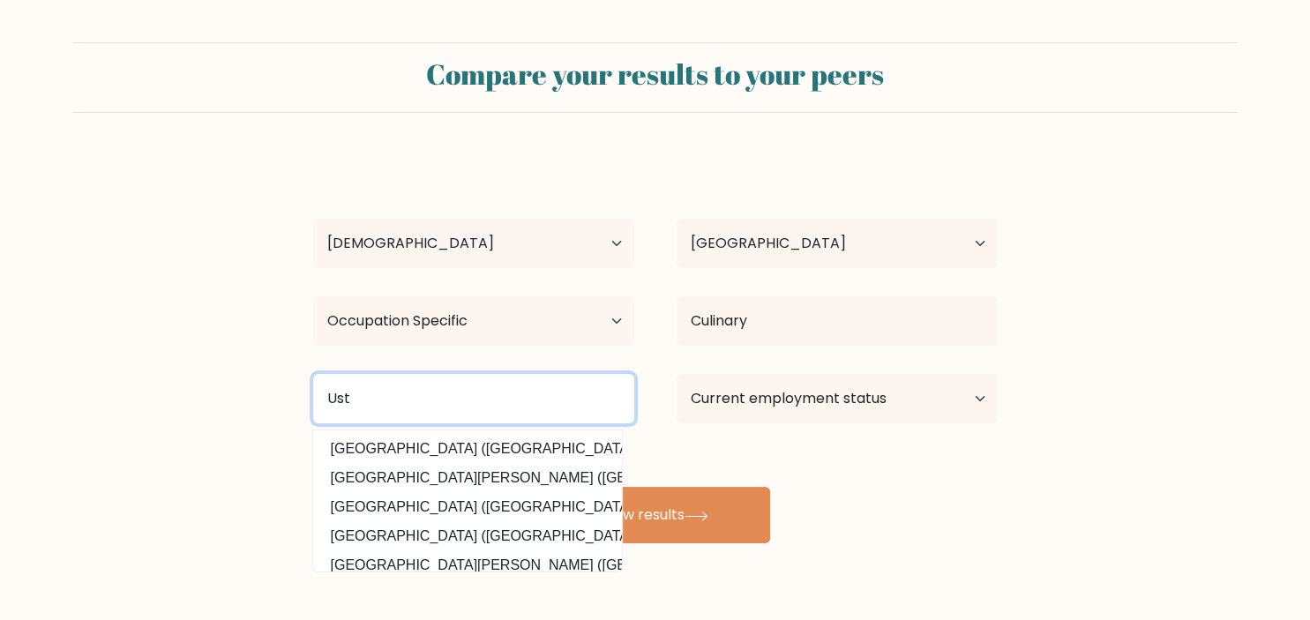
drag, startPoint x: 388, startPoint y: 390, endPoint x: 285, endPoint y: 401, distance: 103.8
click at [313, 401] on input "Ust" at bounding box center [473, 398] width 321 height 49
type input "u"
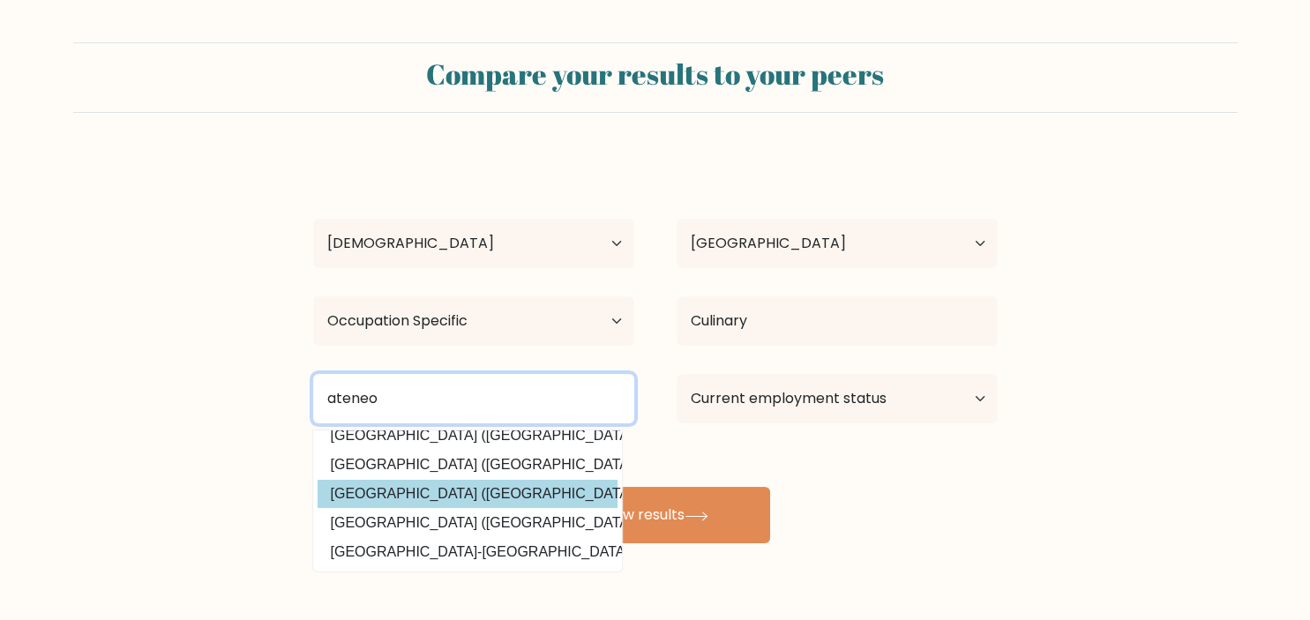
scroll to position [49, 0]
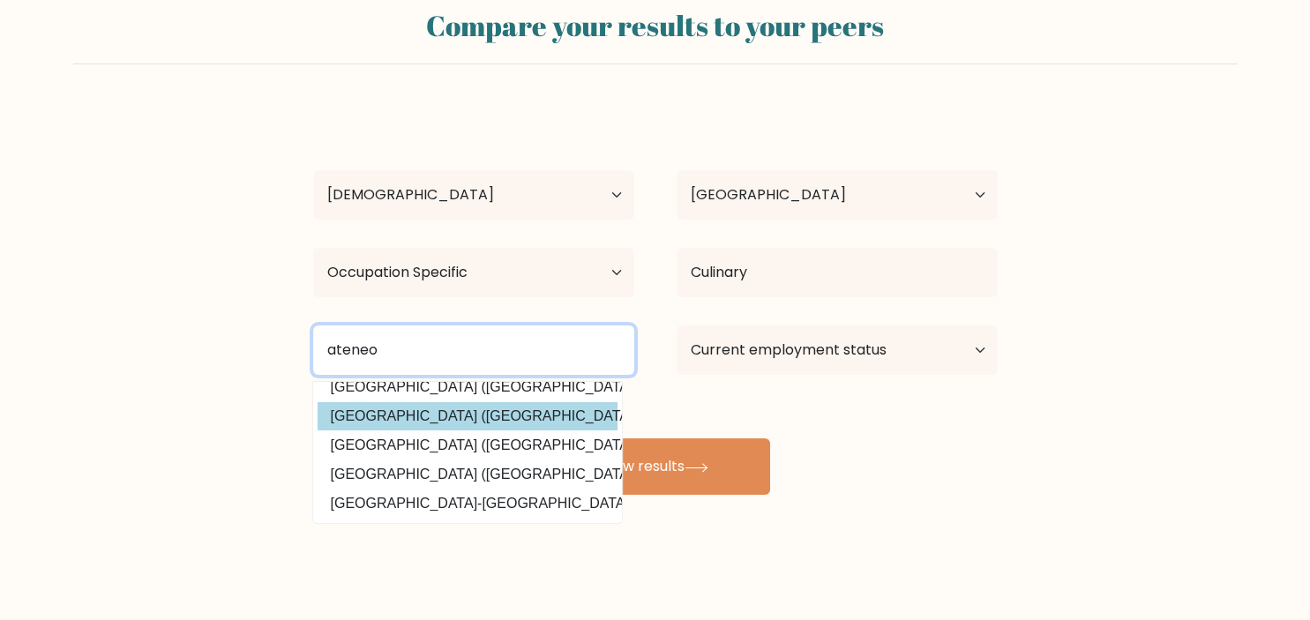
type input "ateneo"
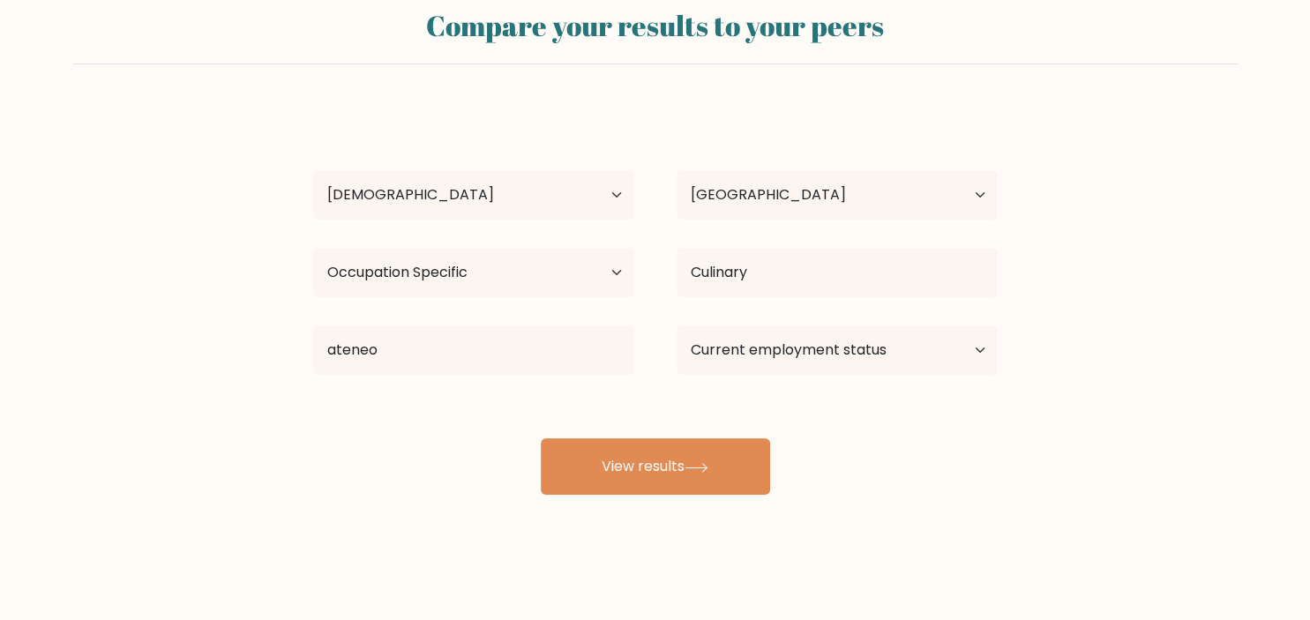
click at [476, 422] on div "Aldin Shah Age Under 18 years old 18-24 years old 25-34 years old 35-44 years o…" at bounding box center [656, 301] width 706 height 388
click at [677, 326] on select "Current employment status Employed Student Retired Other / prefer not to answer" at bounding box center [837, 350] width 321 height 49
select select "employed"
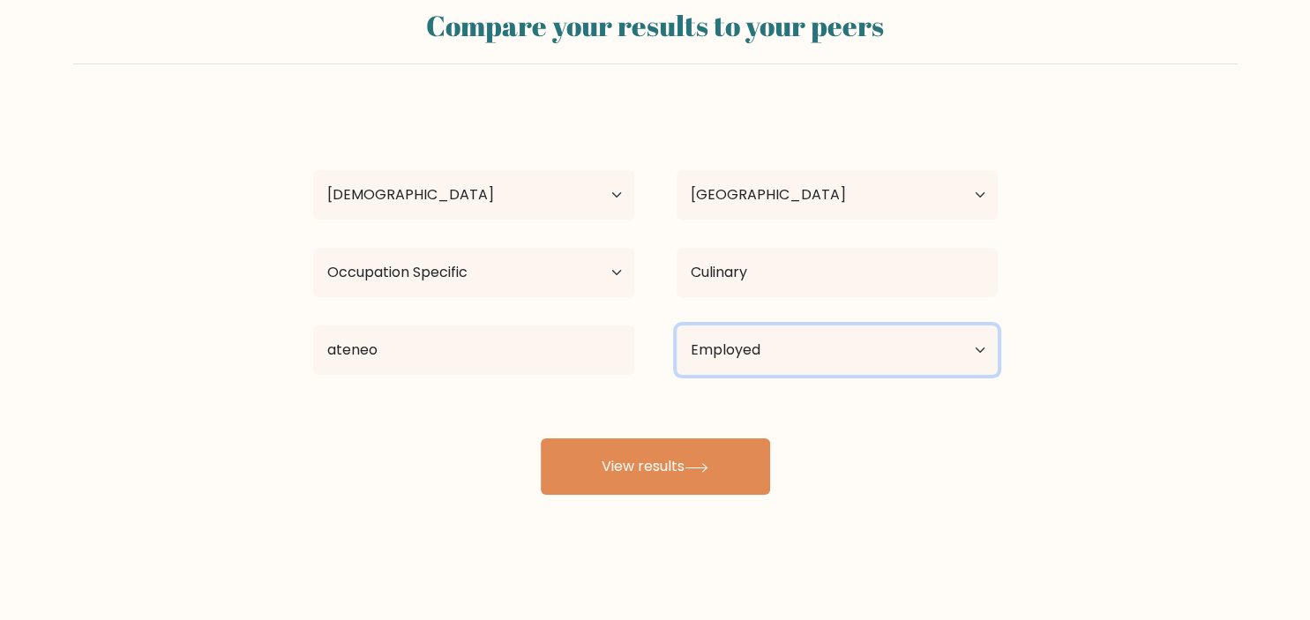
click option "Employed" at bounding box center [0, 0] width 0 height 0
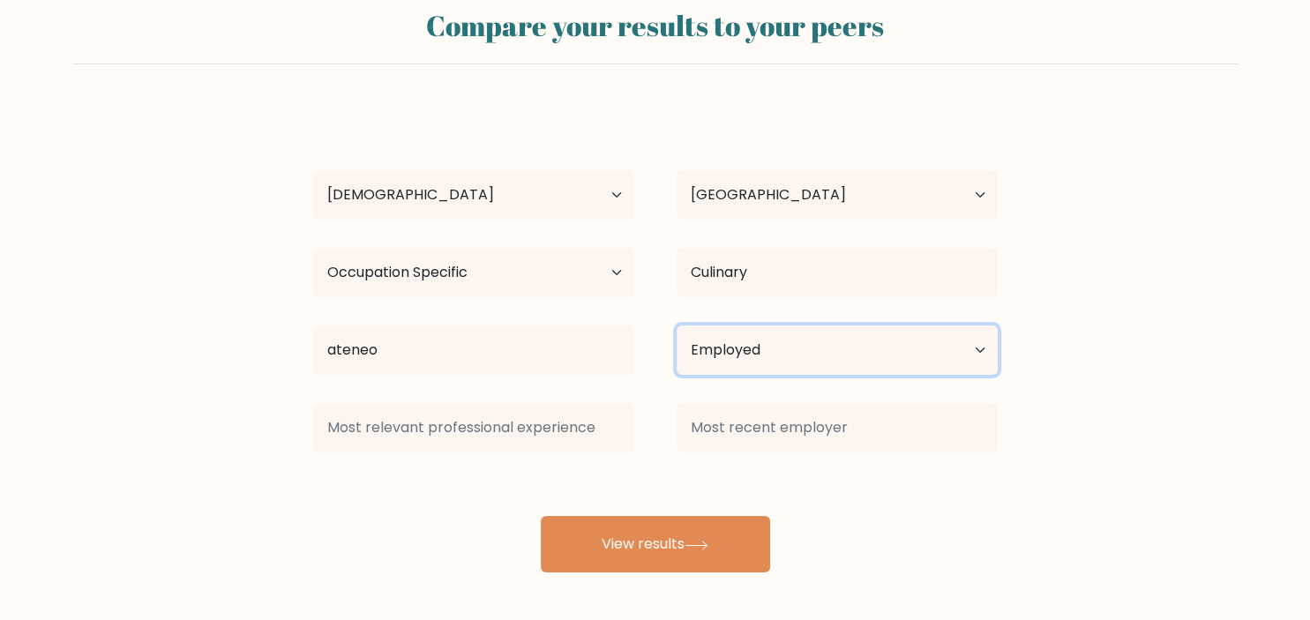
click at [677, 326] on select "Current employment status Employed Student Retired Other / prefer not to answer" at bounding box center [837, 350] width 321 height 49
click at [1188, 491] on form "Compare your results to your peers Aldin Shah Age Under 18 years old 18-24 year…" at bounding box center [655, 283] width 1310 height 579
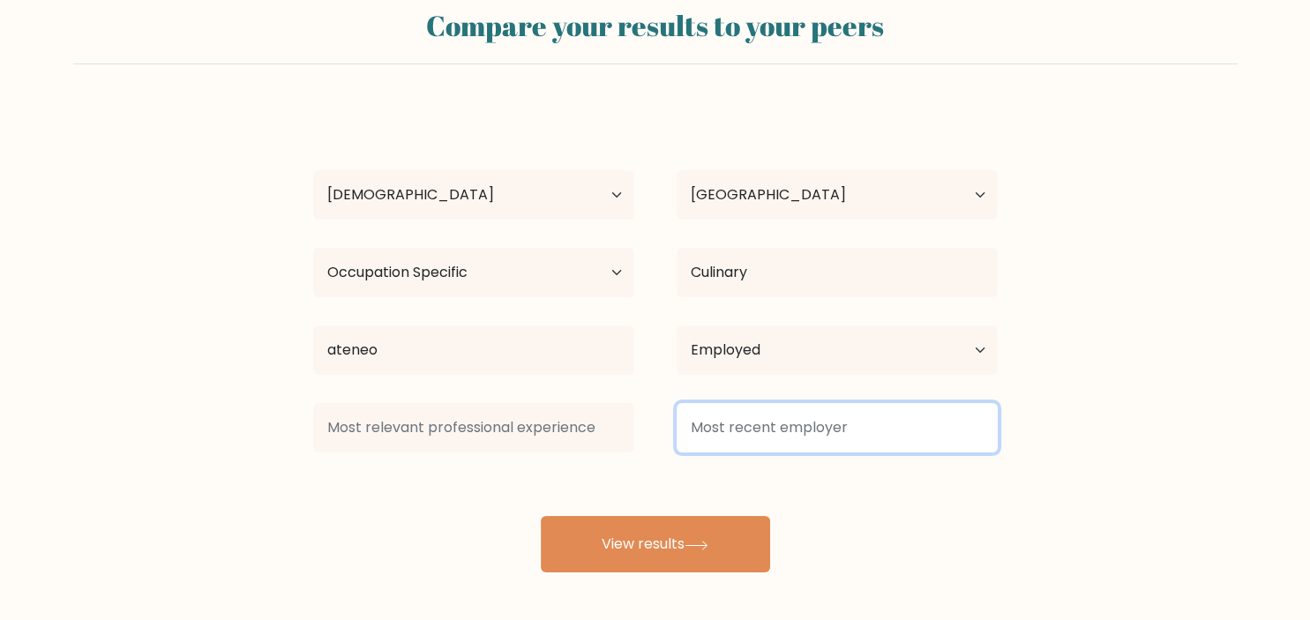
click at [782, 431] on input at bounding box center [837, 427] width 321 height 49
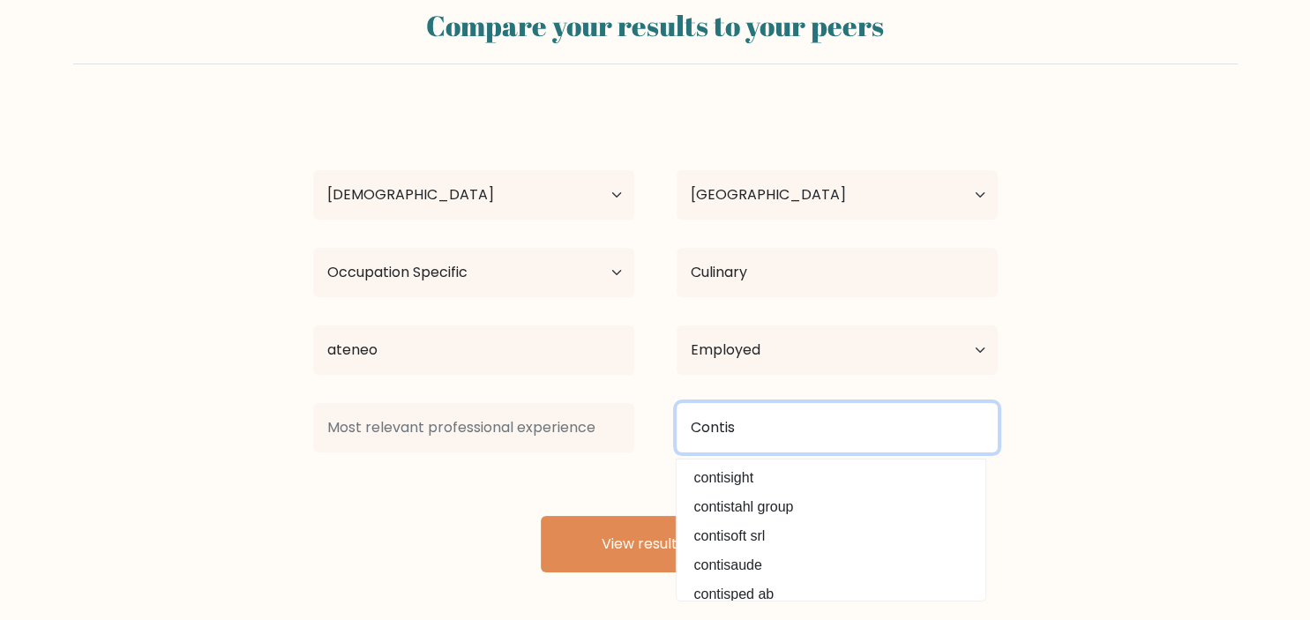
type input "Contis"
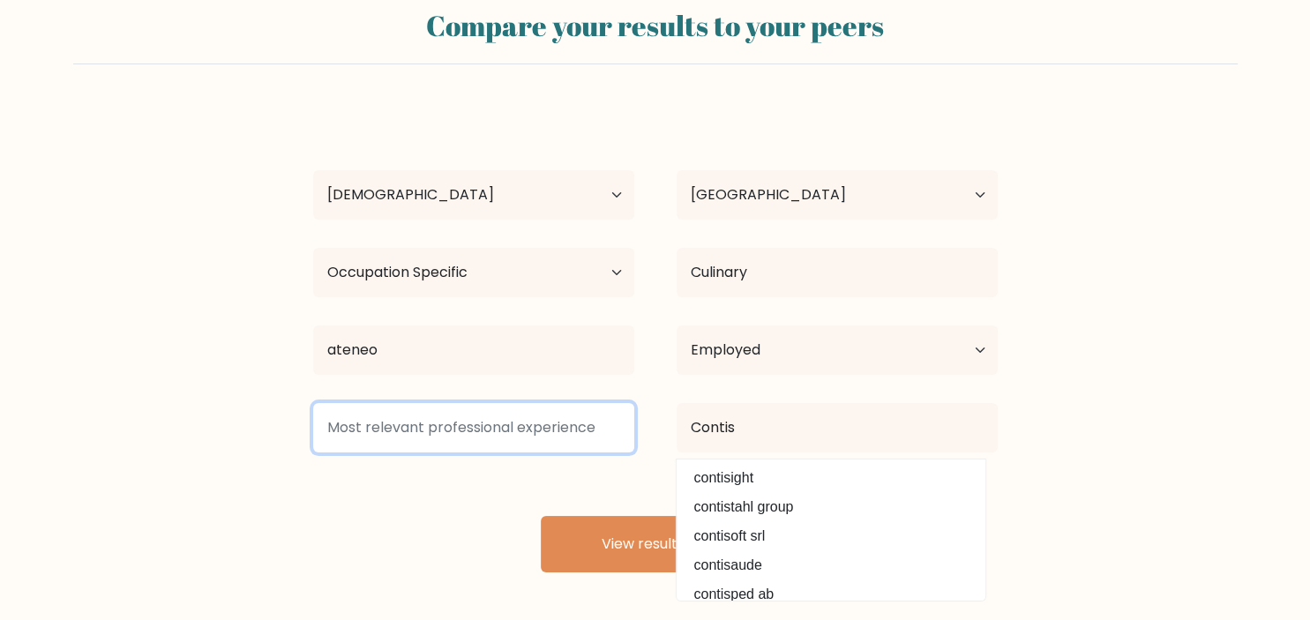
click at [577, 441] on input at bounding box center [473, 427] width 321 height 49
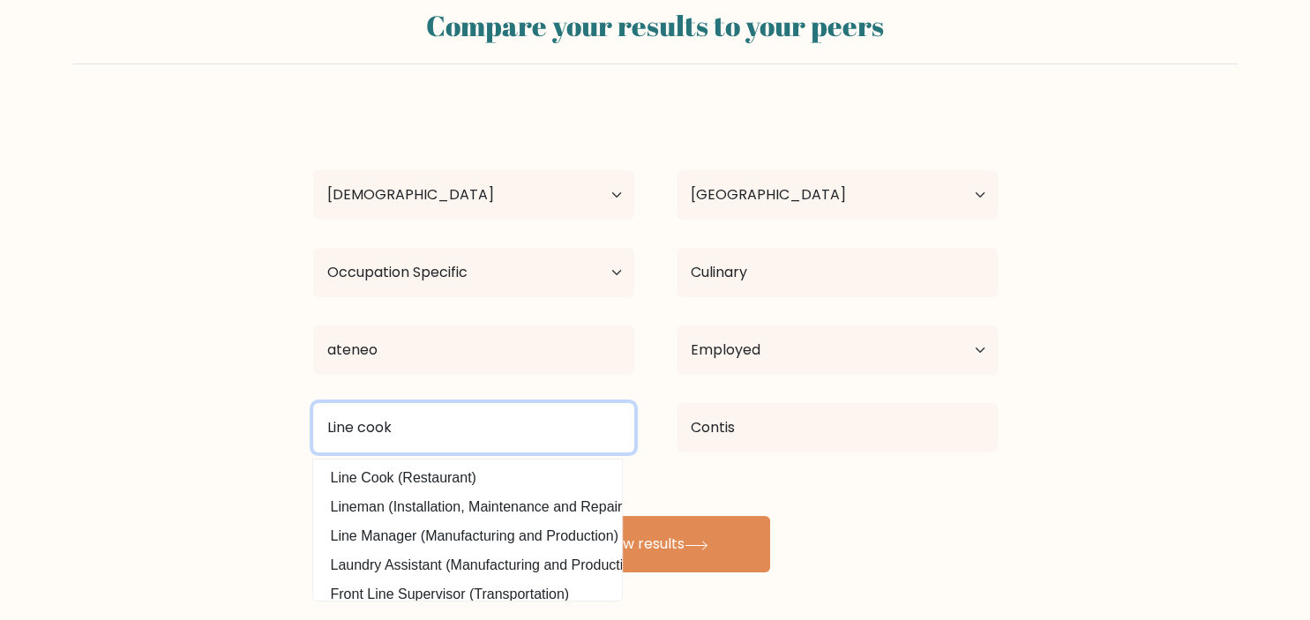
type input "Line cook"
click at [541, 516] on button "View results" at bounding box center [655, 544] width 229 height 56
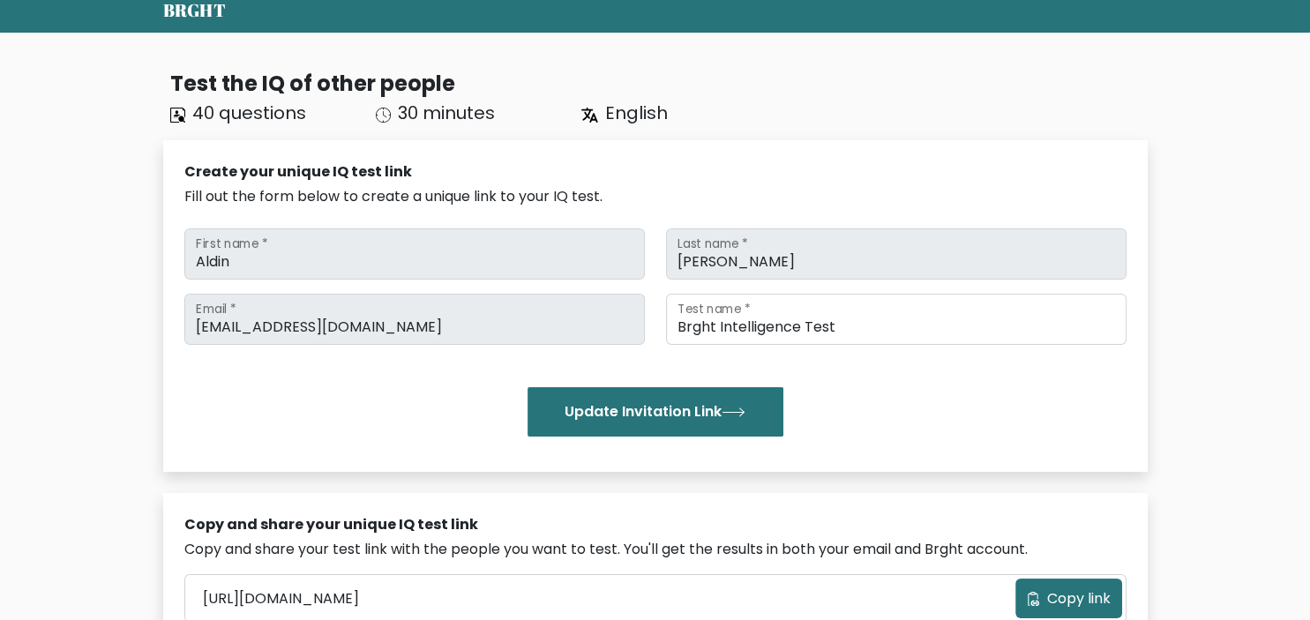
scroll to position [162, 0]
